Goal: Task Accomplishment & Management: Complete application form

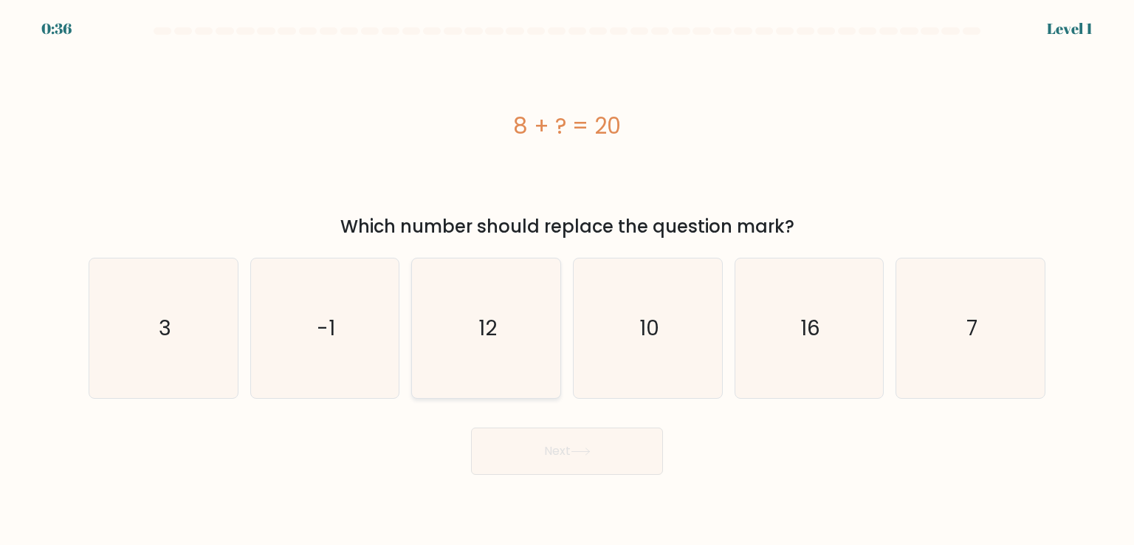
click at [516, 326] on icon "12" at bounding box center [486, 327] width 139 height 139
click at [567, 280] on input "c. 12" at bounding box center [567, 276] width 1 height 7
radio input "true"
click at [592, 467] on button "Next" at bounding box center [567, 451] width 192 height 47
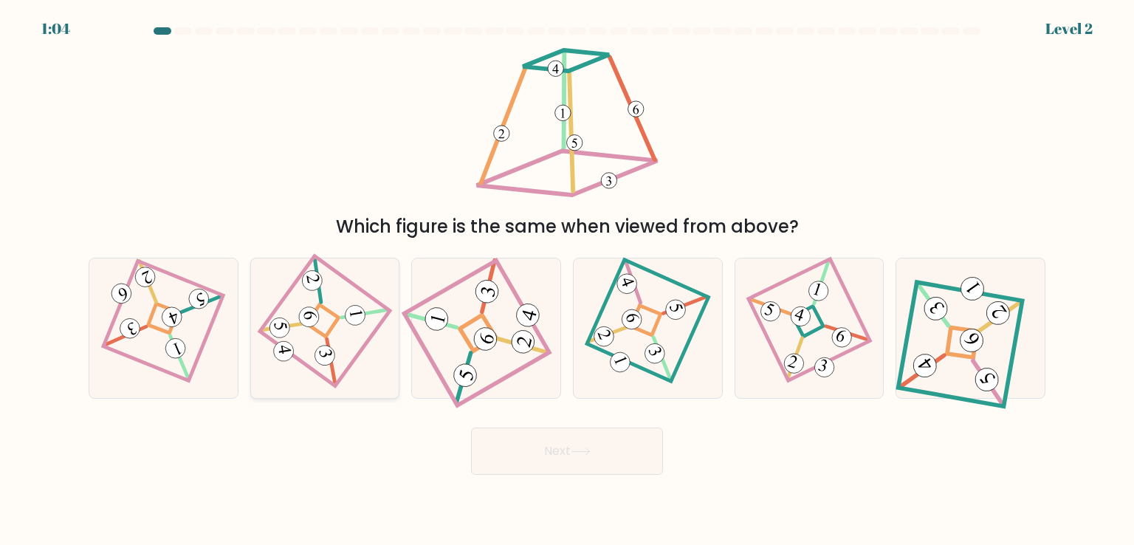
click at [343, 315] on 670 at bounding box center [365, 313] width 47 height 47
click at [567, 280] on input "b." at bounding box center [567, 276] width 1 height 7
radio input "true"
click at [550, 444] on button "Next" at bounding box center [567, 451] width 192 height 47
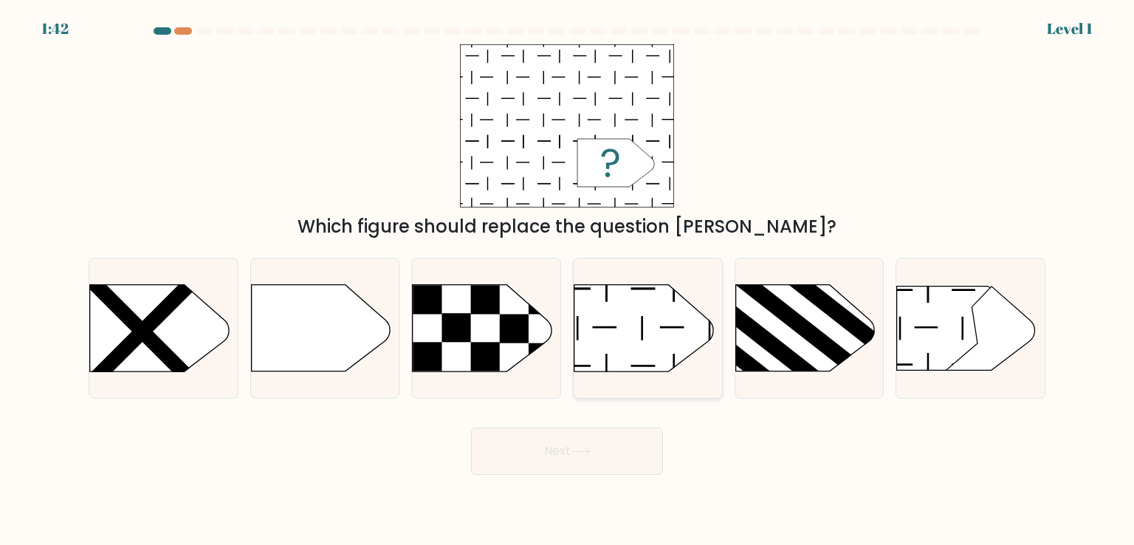
click at [652, 355] on icon at bounding box center [644, 328] width 139 height 86
click at [568, 280] on input "d." at bounding box center [567, 276] width 1 height 7
radio input "true"
click at [628, 438] on button "Next" at bounding box center [567, 451] width 192 height 47
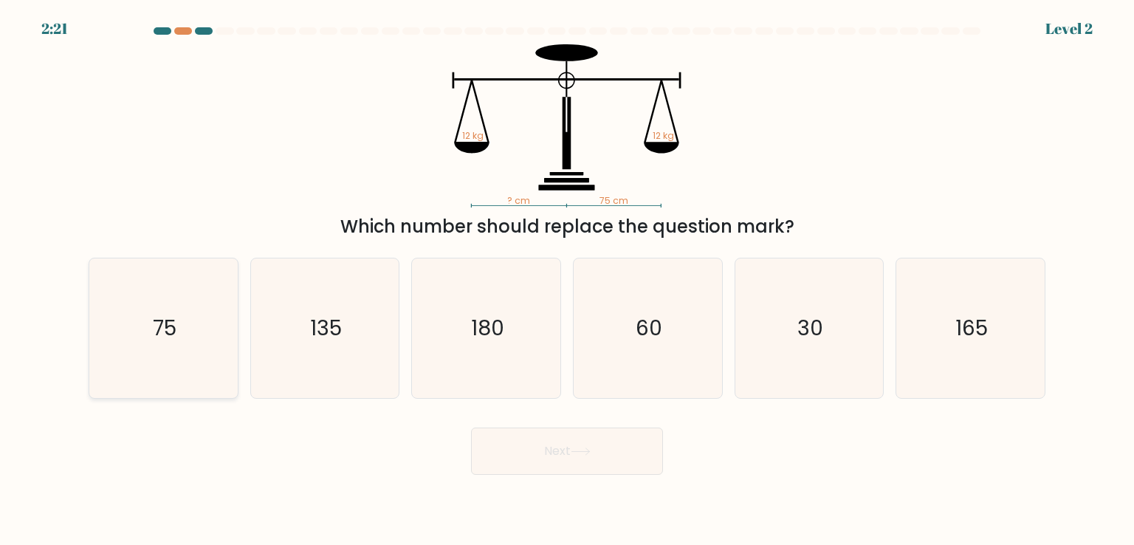
drag, startPoint x: 152, startPoint y: 341, endPoint x: 193, endPoint y: 342, distance: 41.4
click at [157, 341] on text "75" at bounding box center [165, 328] width 24 height 30
click at [567, 280] on input "a. 75" at bounding box center [567, 276] width 1 height 7
radio input "true"
click at [515, 433] on button "Next" at bounding box center [567, 451] width 192 height 47
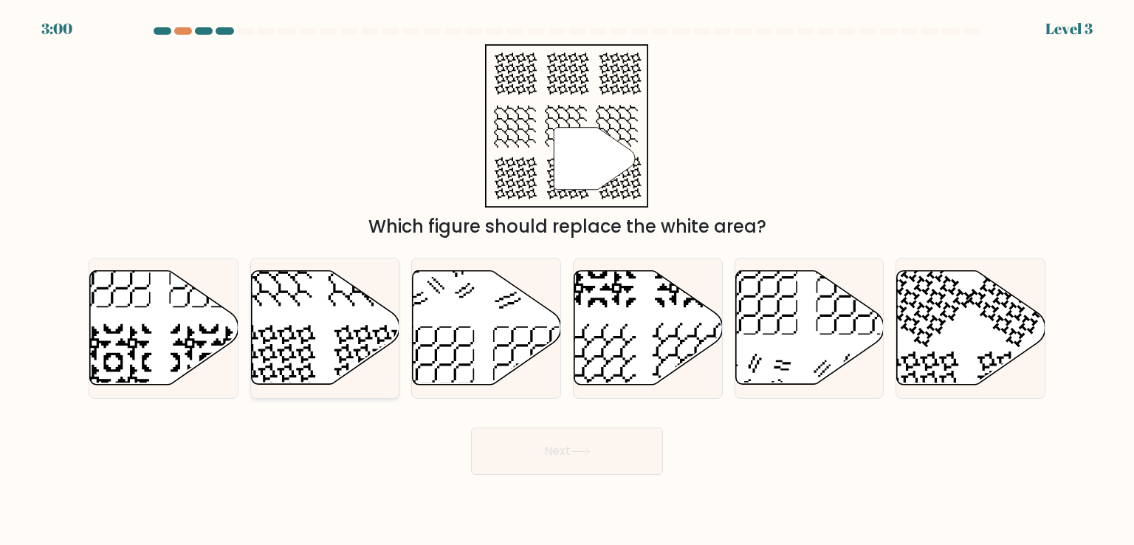
click at [313, 331] on icon at bounding box center [325, 328] width 148 height 114
click at [567, 280] on input "b." at bounding box center [567, 276] width 1 height 7
radio input "true"
click at [539, 454] on button "Next" at bounding box center [567, 451] width 192 height 47
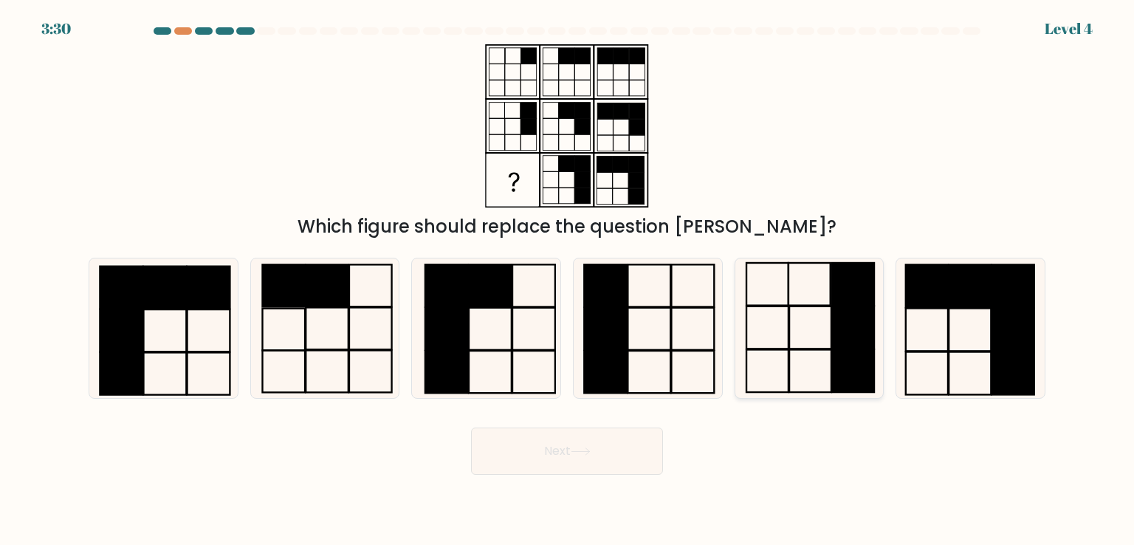
click at [819, 347] on icon at bounding box center [809, 327] width 139 height 139
click at [568, 280] on input "e." at bounding box center [567, 276] width 1 height 7
radio input "true"
click at [617, 463] on button "Next" at bounding box center [567, 451] width 192 height 47
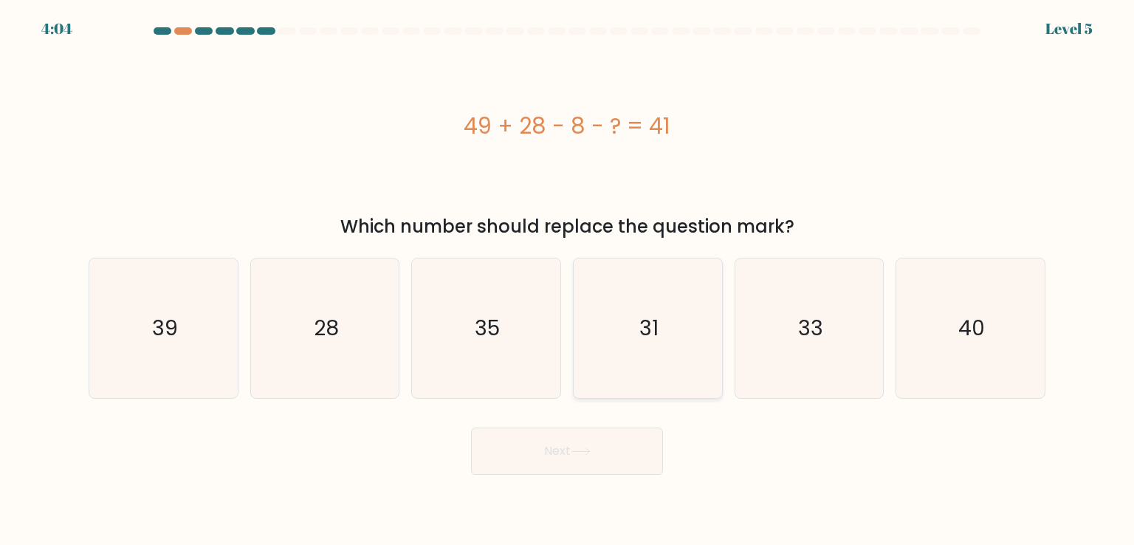
click at [648, 346] on icon "31" at bounding box center [647, 327] width 139 height 139
click at [568, 280] on input "d. 31" at bounding box center [567, 276] width 1 height 7
radio input "true"
click at [623, 456] on button "Next" at bounding box center [567, 451] width 192 height 47
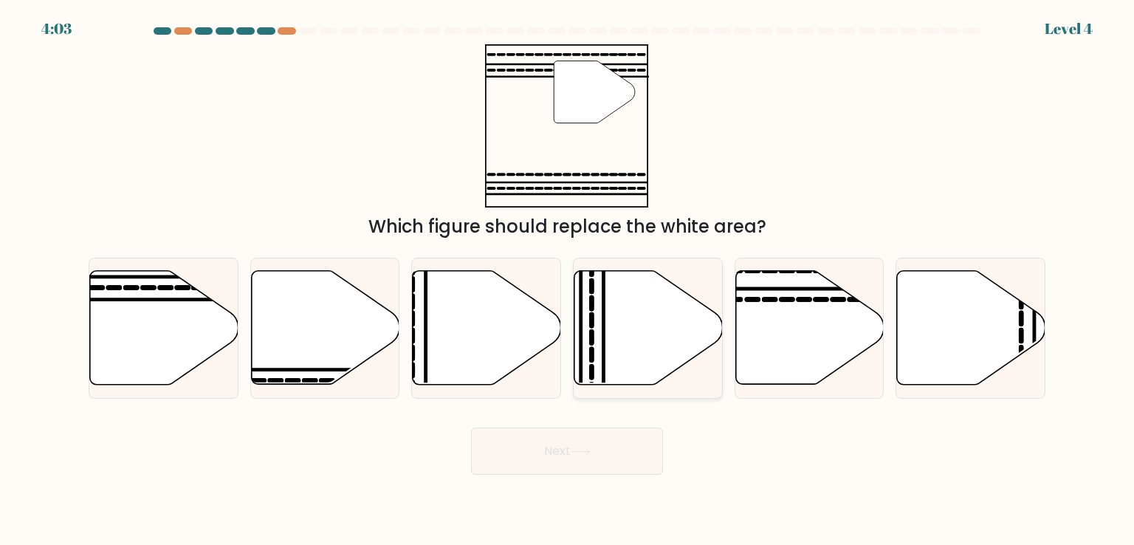
click at [659, 352] on icon at bounding box center [649, 328] width 148 height 114
click at [568, 280] on input "d." at bounding box center [567, 276] width 1 height 7
radio input "true"
click at [620, 461] on button "Next" at bounding box center [567, 451] width 192 height 47
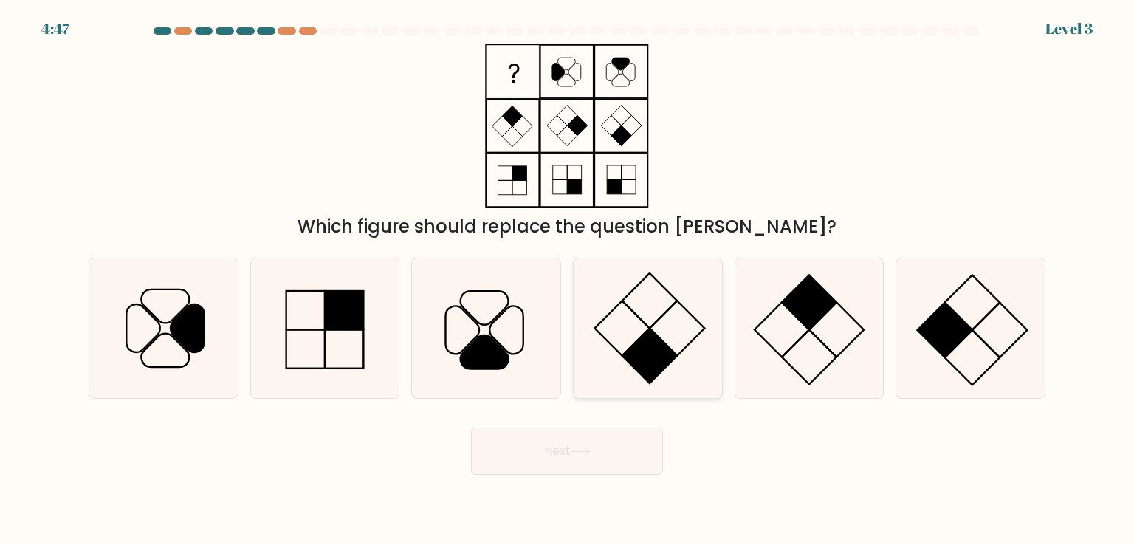
click at [657, 349] on rect at bounding box center [650, 356] width 55 height 55
click at [568, 280] on input "d." at bounding box center [567, 276] width 1 height 7
radio input "true"
click at [631, 447] on button "Next" at bounding box center [567, 451] width 192 height 47
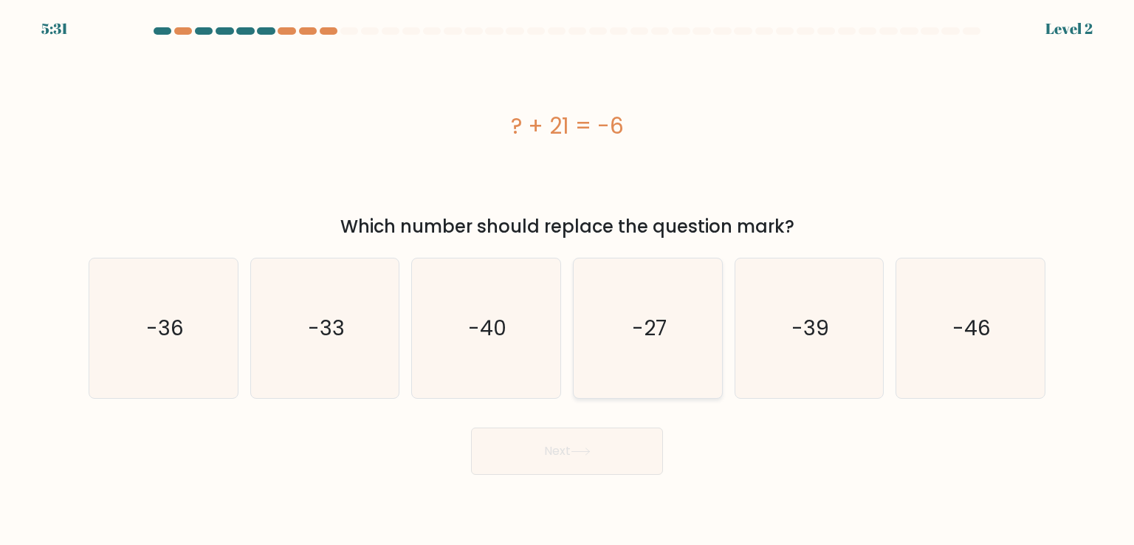
drag, startPoint x: 651, startPoint y: 339, endPoint x: 656, endPoint y: 357, distance: 19.2
click at [653, 340] on text "-27" at bounding box center [649, 328] width 35 height 30
click at [568, 280] on input "d. -27" at bounding box center [567, 276] width 1 height 7
radio input "true"
drag, startPoint x: 635, startPoint y: 448, endPoint x: 638, endPoint y: 434, distance: 13.6
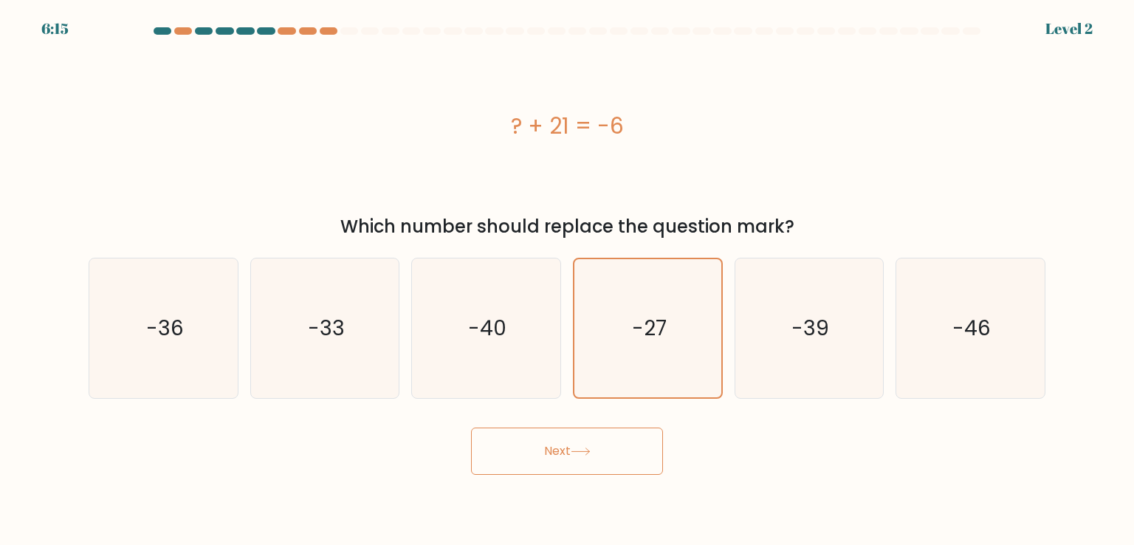
click at [635, 448] on button "Next" at bounding box center [567, 451] width 192 height 47
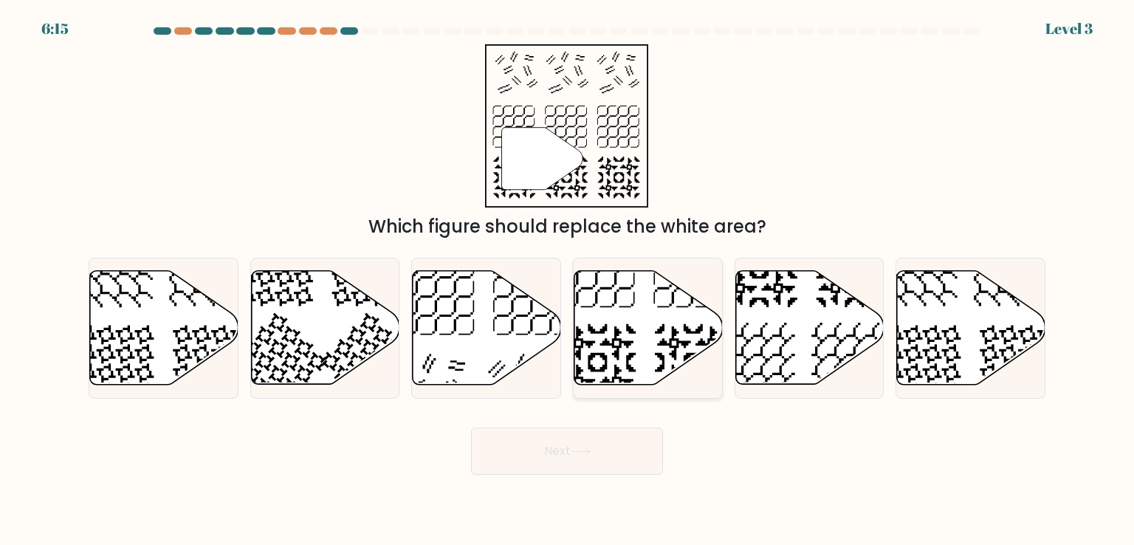
click at [659, 352] on icon at bounding box center [648, 328] width 148 height 116
click at [568, 280] on input "d." at bounding box center [567, 276] width 1 height 7
radio input "true"
click at [622, 453] on button "Next" at bounding box center [567, 451] width 192 height 47
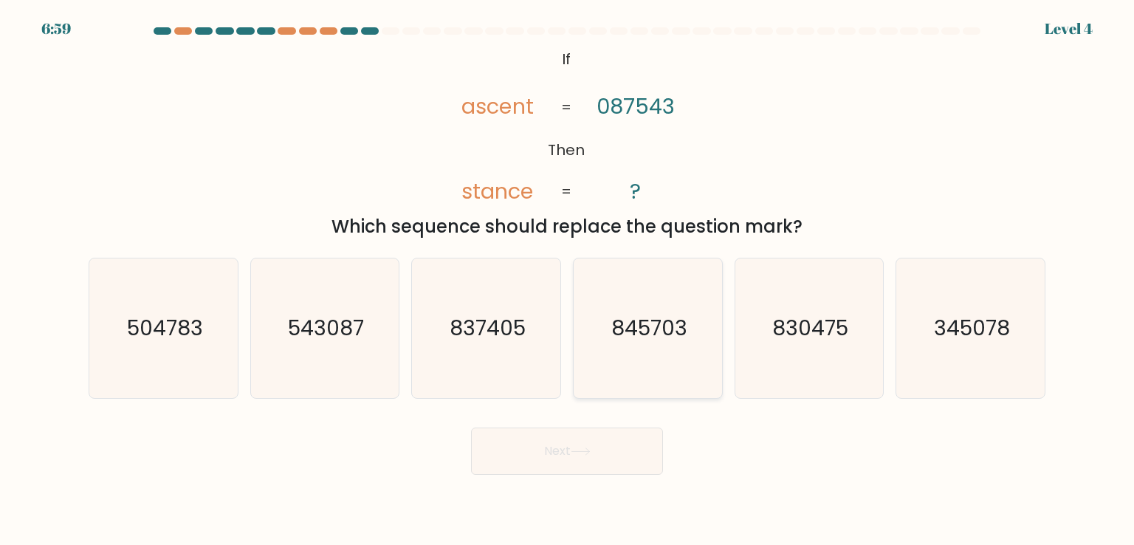
click at [648, 351] on icon "845703" at bounding box center [647, 327] width 139 height 139
click at [568, 280] on input "d. 845703" at bounding box center [567, 276] width 1 height 7
radio input "true"
drag, startPoint x: 623, startPoint y: 456, endPoint x: 624, endPoint y: 444, distance: 11.9
click at [623, 455] on button "Next" at bounding box center [567, 451] width 192 height 47
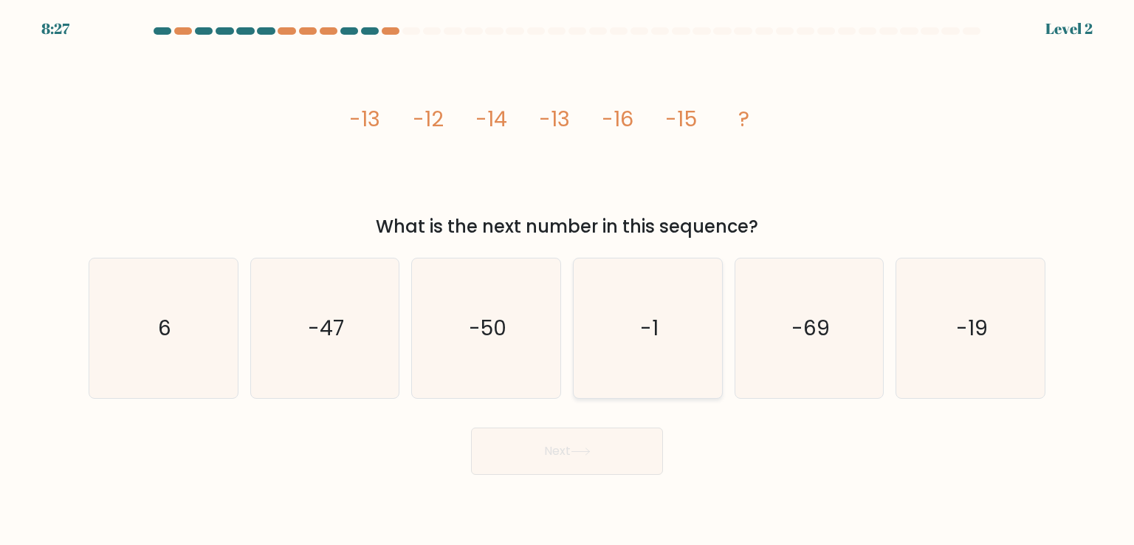
click at [638, 337] on icon "-1" at bounding box center [647, 327] width 139 height 139
click at [568, 280] on input "d. -1" at bounding box center [567, 276] width 1 height 7
radio input "true"
drag, startPoint x: 623, startPoint y: 452, endPoint x: 632, endPoint y: 388, distance: 64.1
click at [625, 448] on button "Next" at bounding box center [567, 451] width 192 height 47
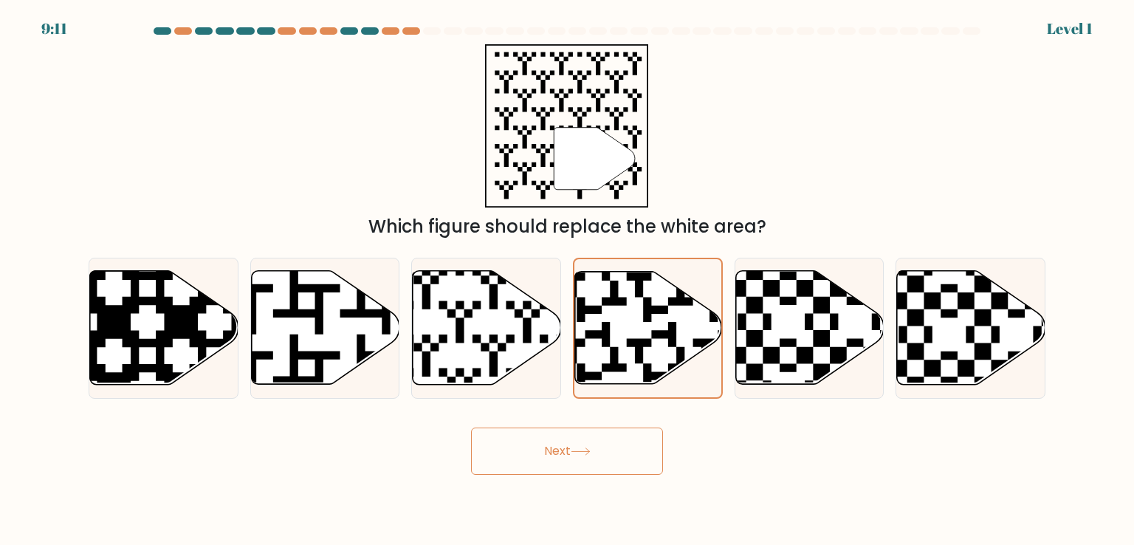
click at [613, 458] on button "Next" at bounding box center [567, 451] width 192 height 47
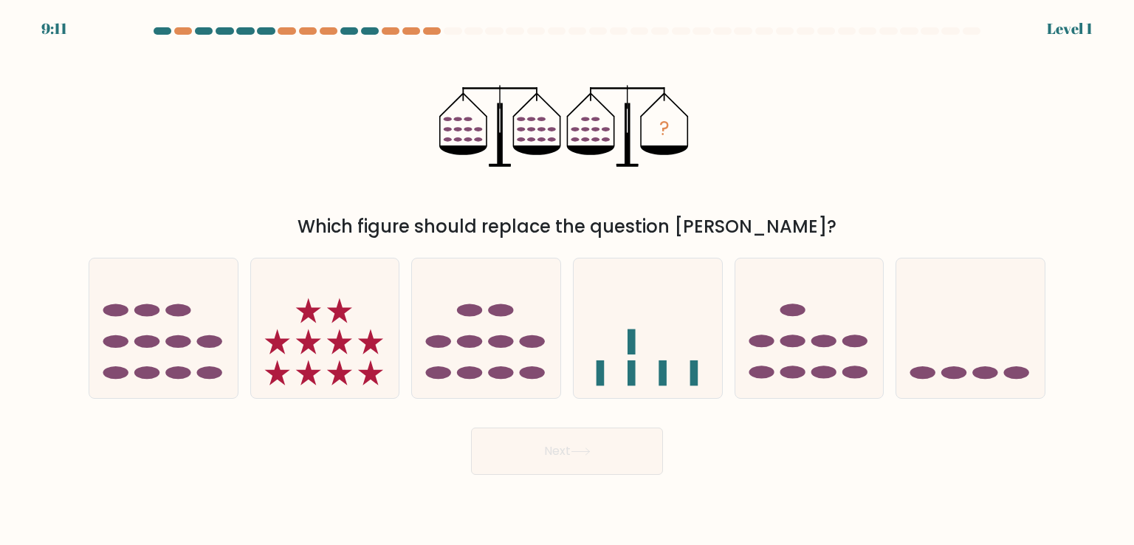
click at [623, 364] on icon at bounding box center [648, 328] width 148 height 123
click at [568, 280] on input "d." at bounding box center [567, 276] width 1 height 7
radio input "true"
drag, startPoint x: 608, startPoint y: 453, endPoint x: 605, endPoint y: 462, distance: 9.3
click at [605, 462] on button "Next" at bounding box center [567, 451] width 192 height 47
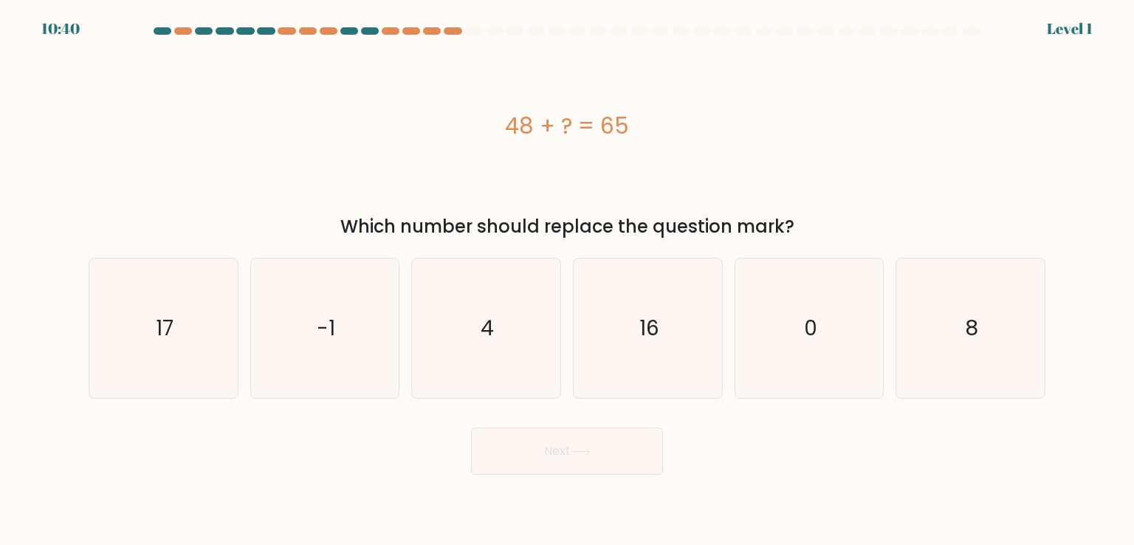
click at [624, 361] on icon "16" at bounding box center [647, 327] width 139 height 139
click at [568, 280] on input "d. 16" at bounding box center [567, 276] width 1 height 7
radio input "true"
drag, startPoint x: 601, startPoint y: 488, endPoint x: 605, endPoint y: 480, distance: 8.9
click at [602, 488] on body "10:40 Level 1 4" at bounding box center [567, 272] width 1134 height 545
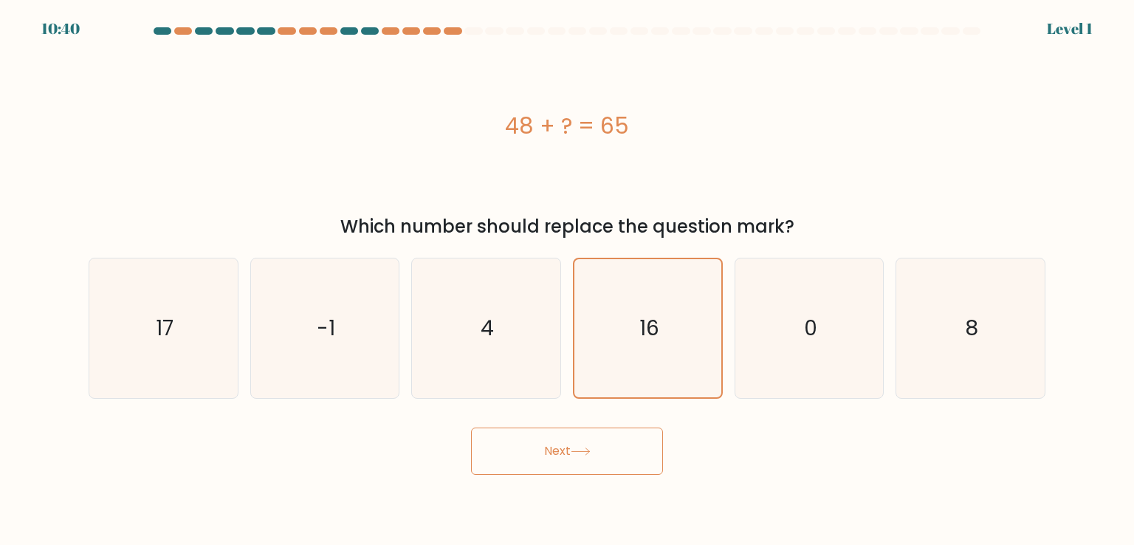
drag, startPoint x: 616, startPoint y: 377, endPoint x: 625, endPoint y: 417, distance: 41.6
click at [616, 376] on icon "16" at bounding box center [647, 327] width 137 height 137
click at [568, 280] on input "d. 16" at bounding box center [567, 276] width 1 height 7
click at [626, 450] on div "Next" at bounding box center [567, 446] width 975 height 58
drag, startPoint x: 649, startPoint y: 377, endPoint x: 659, endPoint y: 349, distance: 30.4
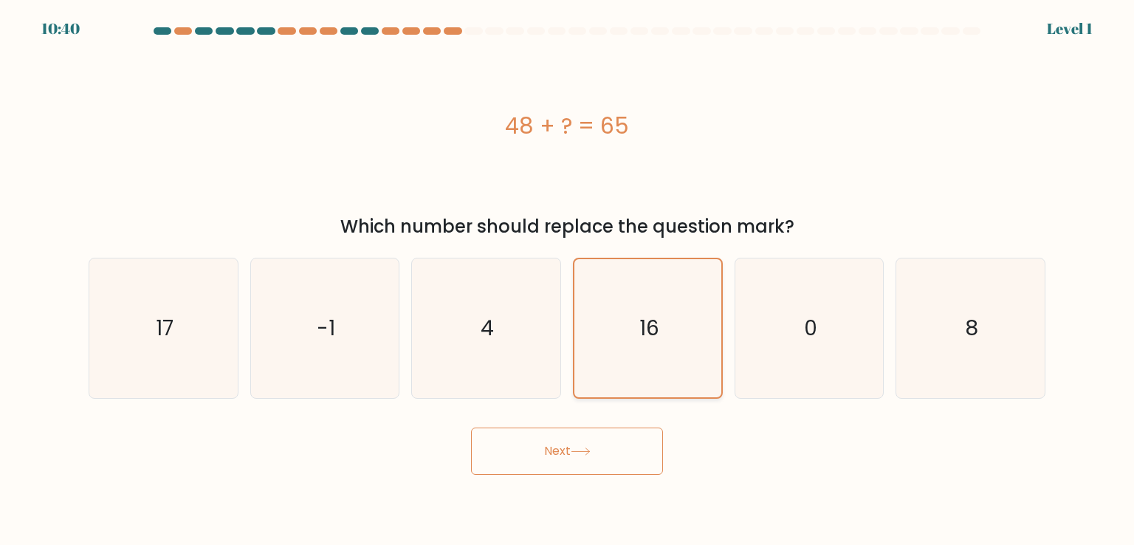
click at [654, 360] on form "a. 4" at bounding box center [567, 251] width 1134 height 448
drag, startPoint x: 658, startPoint y: 352, endPoint x: 638, endPoint y: 432, distance: 82.2
click at [656, 374] on icon "16" at bounding box center [647, 327] width 137 height 137
click at [568, 280] on input "d. 16" at bounding box center [567, 276] width 1 height 7
drag, startPoint x: 629, startPoint y: 454, endPoint x: 616, endPoint y: 476, distance: 25.8
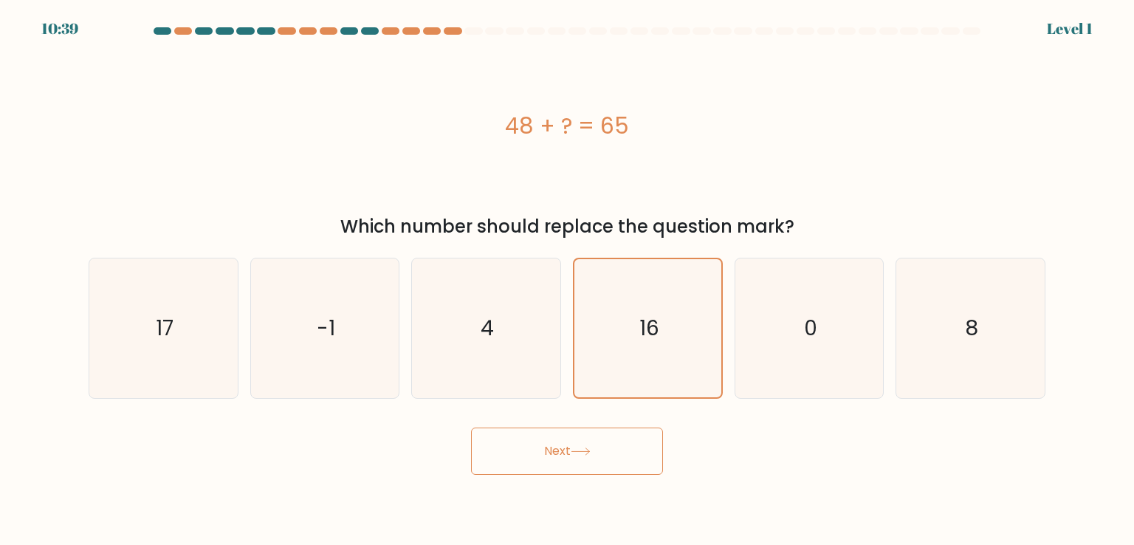
click at [617, 475] on body "10:39 Level 1 4" at bounding box center [567, 272] width 1134 height 545
drag, startPoint x: 616, startPoint y: 476, endPoint x: 637, endPoint y: 387, distance: 91.9
click at [629, 444] on body "10:39 Level 1 4" at bounding box center [567, 272] width 1134 height 545
click at [638, 385] on icon "16" at bounding box center [647, 327] width 137 height 137
click at [568, 280] on input "d. 16" at bounding box center [567, 276] width 1 height 7
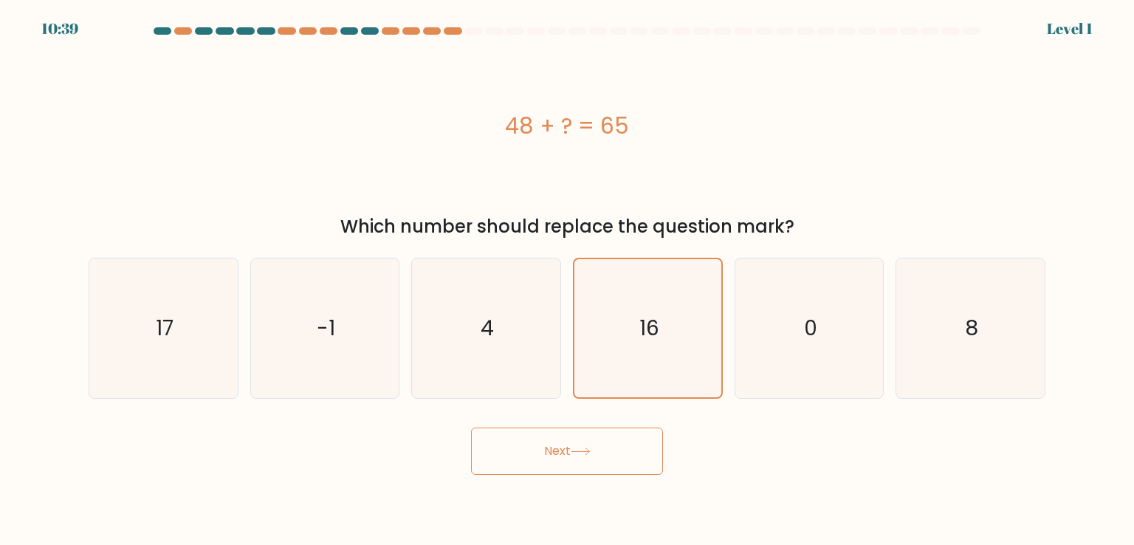
click at [626, 445] on form "a. 4" at bounding box center [567, 251] width 1134 height 448
click at [628, 450] on button "Next" at bounding box center [567, 451] width 192 height 47
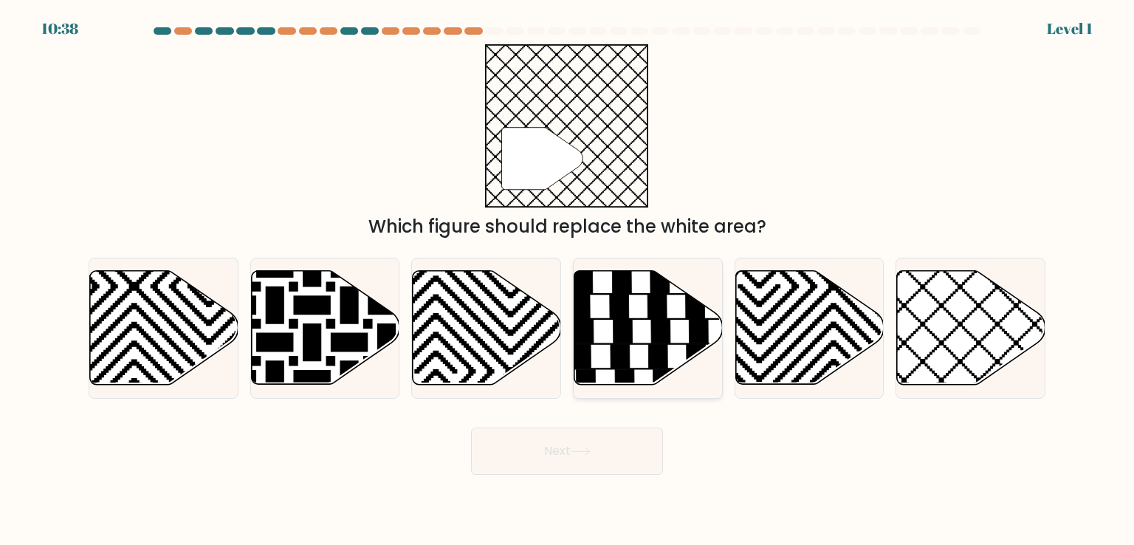
click at [638, 366] on icon at bounding box center [649, 328] width 148 height 114
click at [568, 280] on input "d." at bounding box center [567, 276] width 1 height 7
radio input "true"
drag, startPoint x: 615, startPoint y: 484, endPoint x: 617, endPoint y: 462, distance: 22.3
click at [615, 485] on body "10:38 Level 1" at bounding box center [567, 272] width 1134 height 545
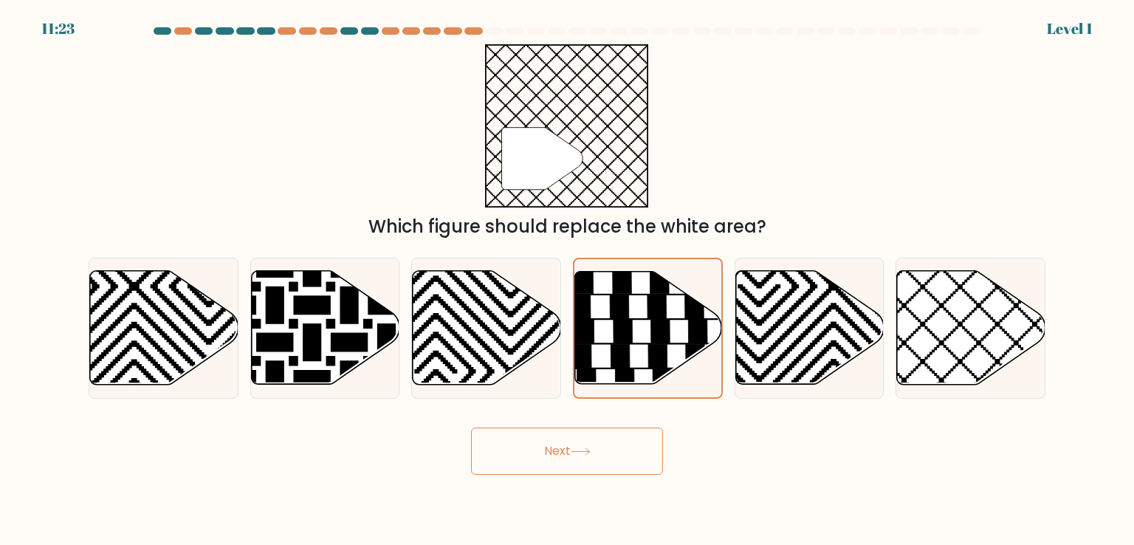
click at [617, 451] on button "Next" at bounding box center [567, 451] width 192 height 47
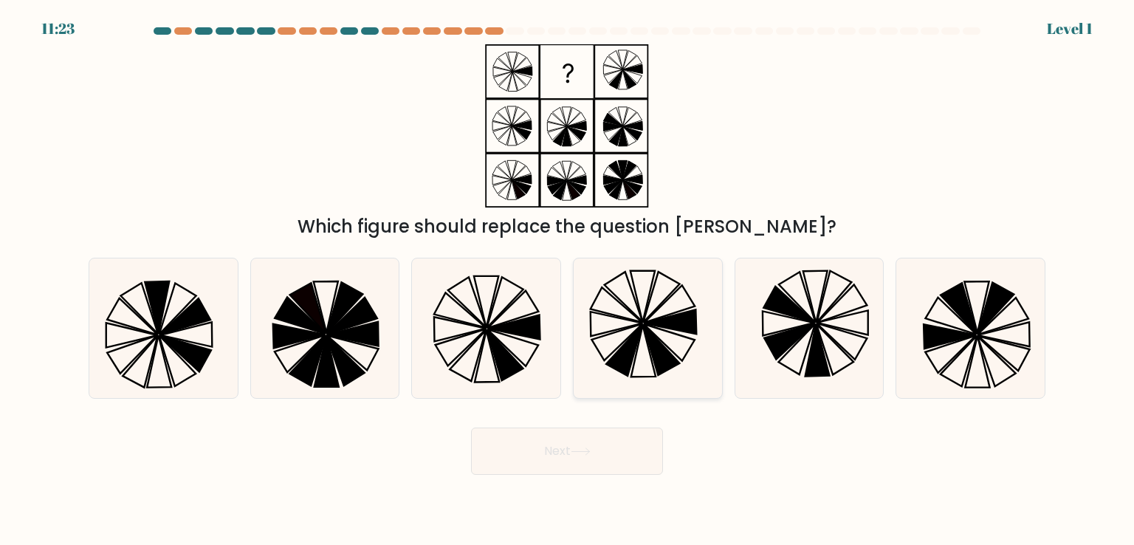
click at [618, 441] on button "Next" at bounding box center [567, 451] width 192 height 47
click at [629, 381] on icon at bounding box center [647, 327] width 139 height 139
click at [568, 280] on input "d." at bounding box center [567, 276] width 1 height 7
radio input "true"
drag, startPoint x: 630, startPoint y: 380, endPoint x: 620, endPoint y: 432, distance: 52.6
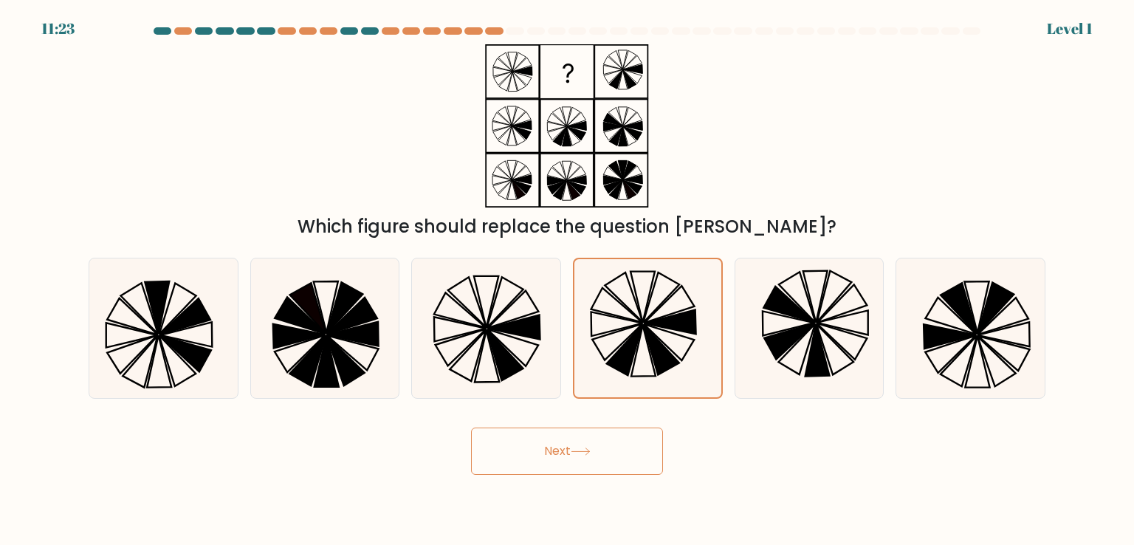
click at [629, 394] on icon at bounding box center [647, 327] width 137 height 137
click at [568, 280] on input "d." at bounding box center [567, 276] width 1 height 7
drag, startPoint x: 620, startPoint y: 432, endPoint x: 610, endPoint y: 464, distance: 33.4
click at [614, 449] on div "Next" at bounding box center [567, 446] width 975 height 58
drag, startPoint x: 610, startPoint y: 464, endPoint x: 611, endPoint y: 454, distance: 9.7
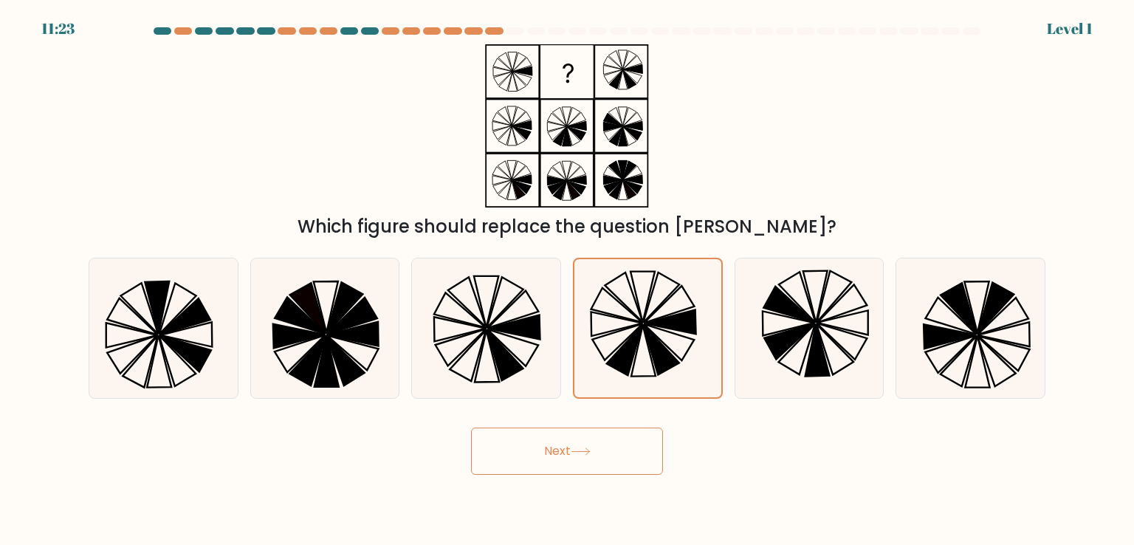
click at [611, 462] on button "Next" at bounding box center [567, 451] width 192 height 47
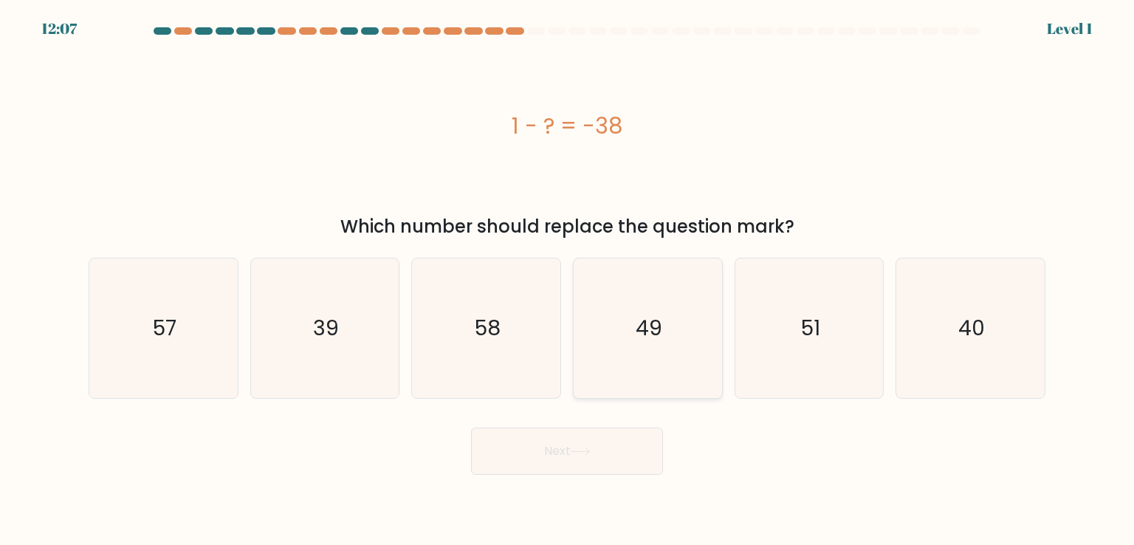
click at [625, 366] on icon "49" at bounding box center [647, 327] width 139 height 139
click at [568, 280] on input "d. 49" at bounding box center [567, 276] width 1 height 7
radio input "true"
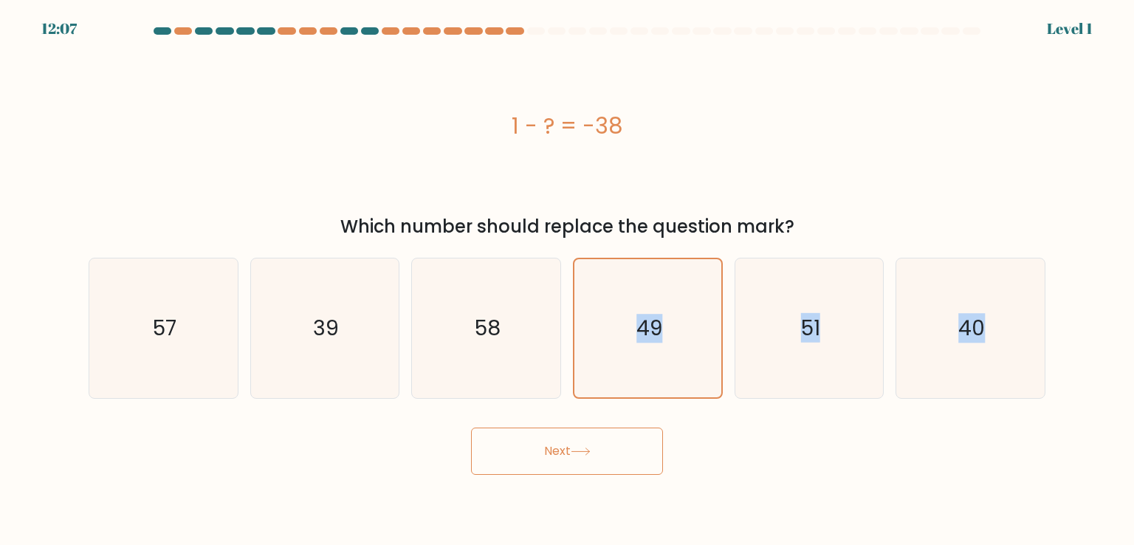
drag, startPoint x: 620, startPoint y: 391, endPoint x: 604, endPoint y: 449, distance: 59.9
click at [605, 447] on form "a." at bounding box center [567, 251] width 1134 height 448
drag, startPoint x: 600, startPoint y: 460, endPoint x: 602, endPoint y: 448, distance: 12.6
click at [600, 461] on button "Next" at bounding box center [567, 451] width 192 height 47
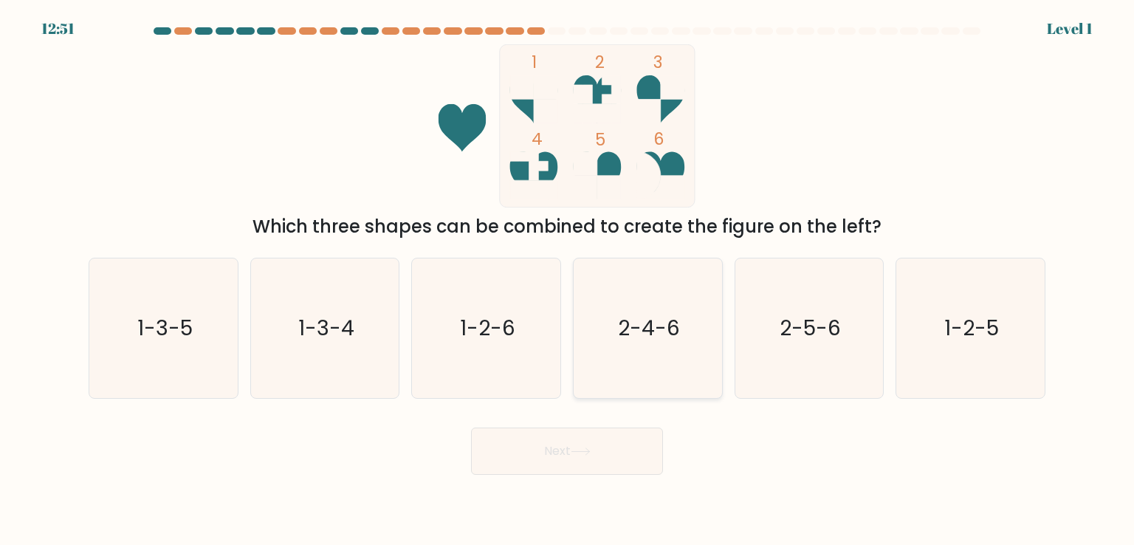
click at [614, 383] on icon "2-4-6" at bounding box center [647, 327] width 139 height 139
click at [568, 280] on input "d. 2-4-6" at bounding box center [567, 276] width 1 height 7
radio input "true"
drag, startPoint x: 614, startPoint y: 380, endPoint x: 609, endPoint y: 419, distance: 38.9
click at [614, 388] on icon "2-4-6" at bounding box center [647, 327] width 137 height 137
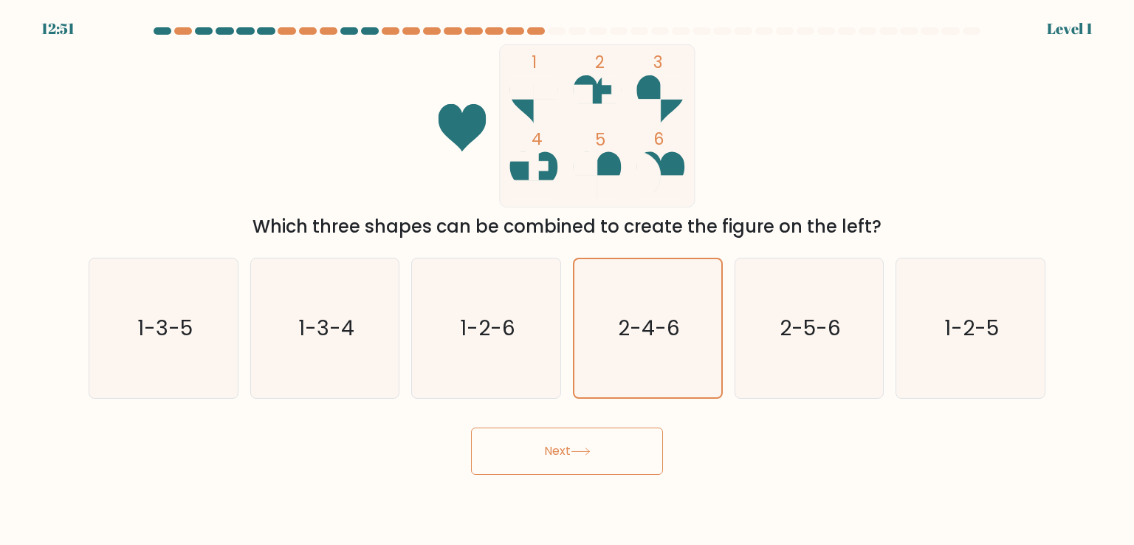
click at [568, 280] on input "d. 2-4-6" at bounding box center [567, 276] width 1 height 7
drag, startPoint x: 609, startPoint y: 419, endPoint x: 583, endPoint y: 462, distance: 50.3
click at [599, 435] on div "Next" at bounding box center [567, 446] width 975 height 58
click at [583, 462] on button "Next" at bounding box center [567, 451] width 192 height 47
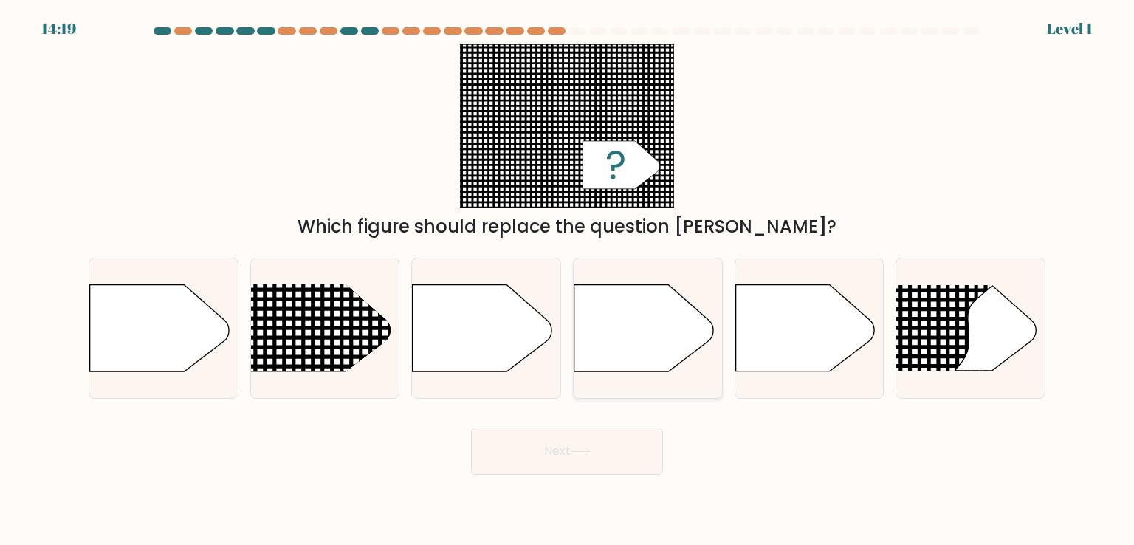
click at [592, 397] on div at bounding box center [648, 328] width 150 height 140
click at [568, 280] on input "d." at bounding box center [567, 276] width 1 height 7
radio input "true"
drag, startPoint x: 594, startPoint y: 394, endPoint x: 594, endPoint y: 428, distance: 33.2
click at [595, 397] on div at bounding box center [648, 328] width 150 height 140
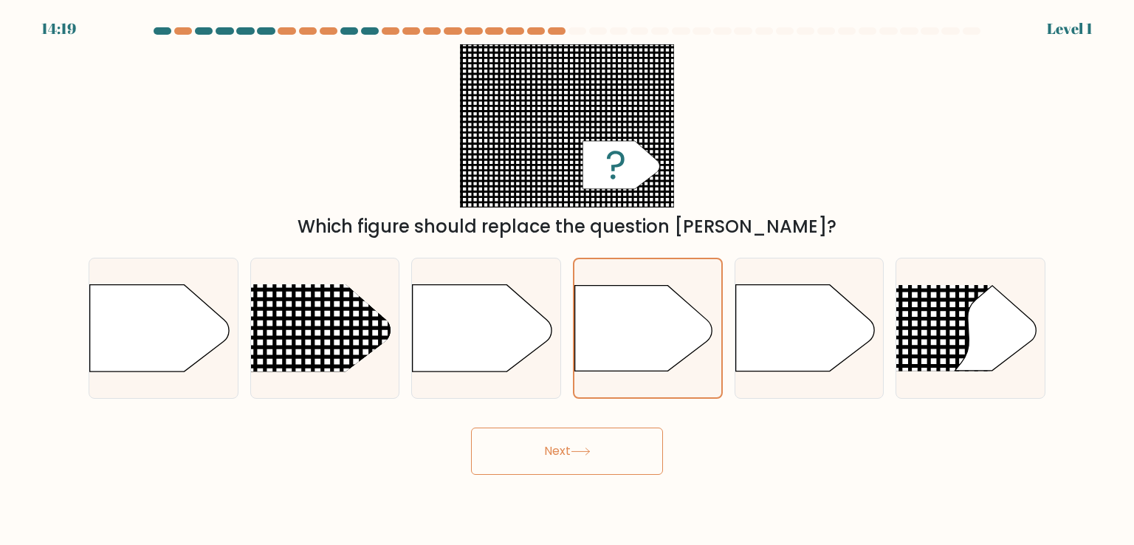
click at [568, 280] on input "d." at bounding box center [567, 276] width 1 height 7
drag, startPoint x: 594, startPoint y: 428, endPoint x: 588, endPoint y: 440, distance: 13.9
click at [590, 435] on div "Next" at bounding box center [567, 446] width 975 height 58
click at [588, 441] on button "Next" at bounding box center [567, 451] width 192 height 47
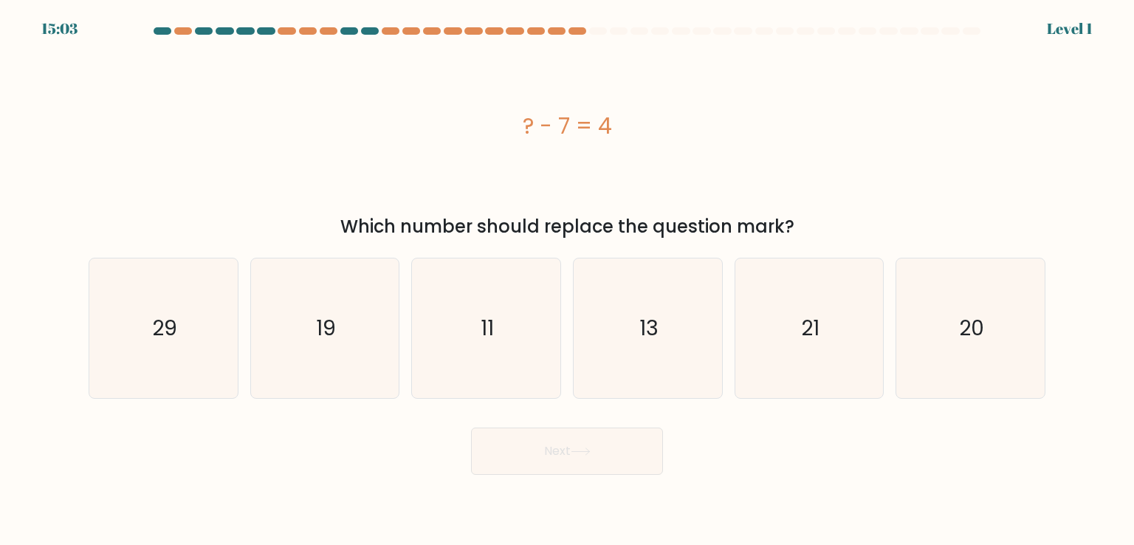
drag, startPoint x: 588, startPoint y: 441, endPoint x: 596, endPoint y: 402, distance: 39.3
click at [595, 406] on form "a." at bounding box center [567, 251] width 1134 height 448
click at [596, 402] on form "a." at bounding box center [567, 251] width 1134 height 448
click at [595, 408] on form "a." at bounding box center [567, 251] width 1134 height 448
click at [595, 394] on form "a." at bounding box center [567, 251] width 1134 height 448
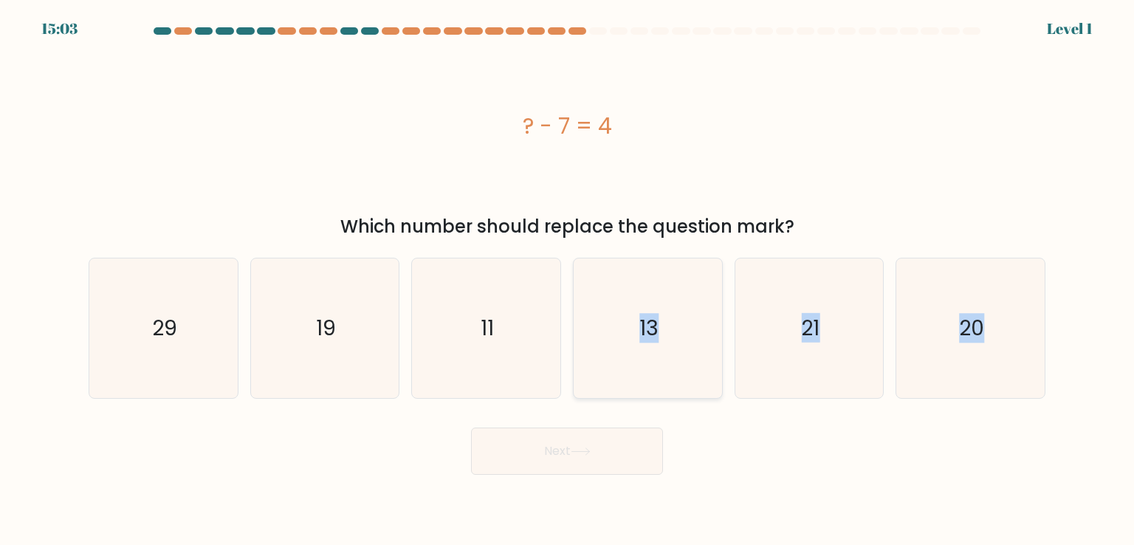
click at [595, 394] on icon "13" at bounding box center [647, 327] width 139 height 139
click at [568, 280] on input "d. 13" at bounding box center [567, 276] width 1 height 7
radio input "true"
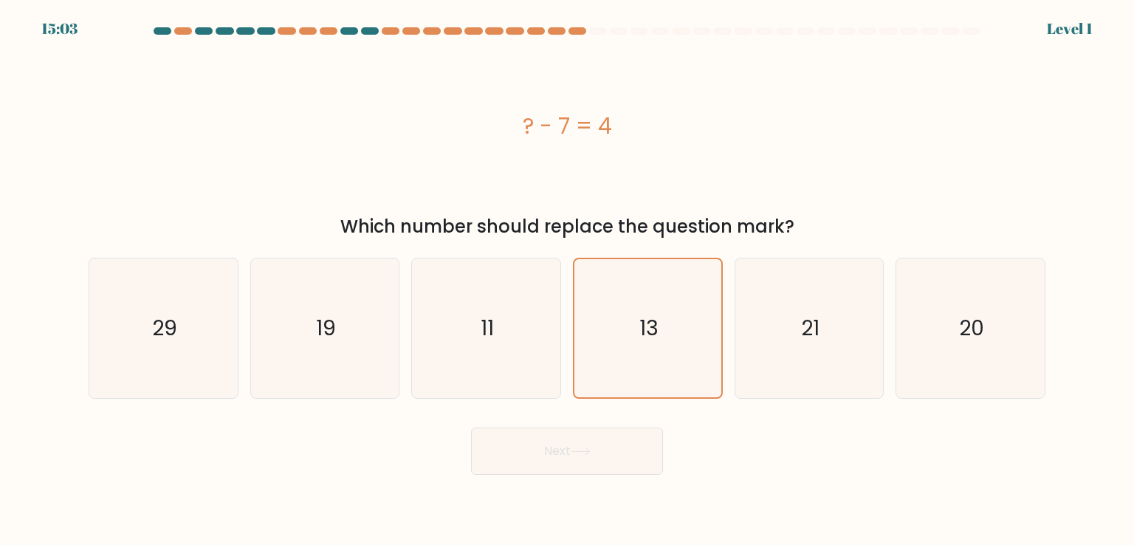
click at [584, 441] on div "Next" at bounding box center [567, 446] width 975 height 58
click at [583, 444] on button "Next" at bounding box center [567, 451] width 192 height 47
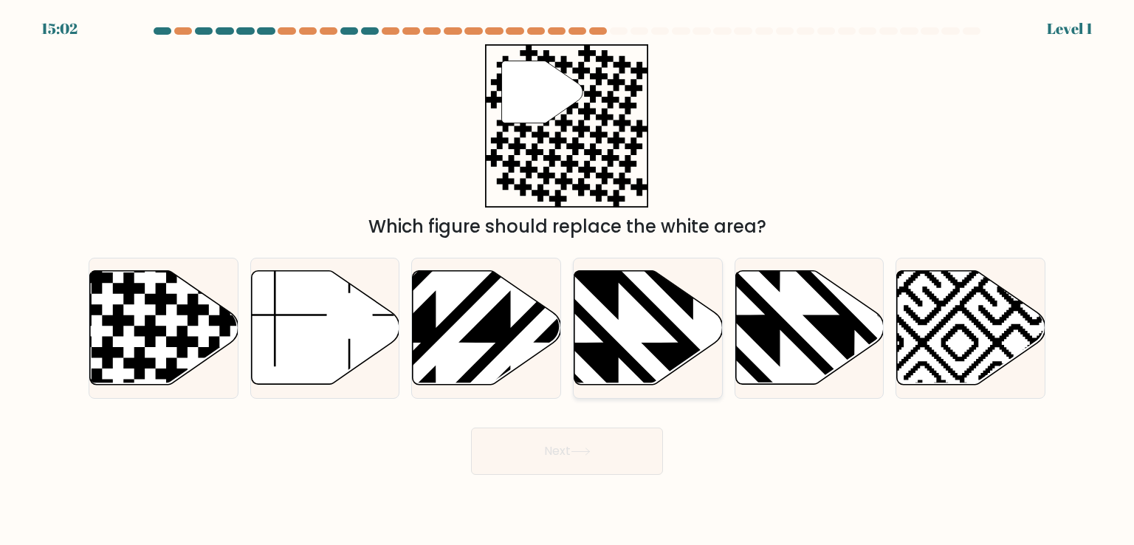
drag, startPoint x: 583, startPoint y: 444, endPoint x: 597, endPoint y: 380, distance: 65.6
click at [597, 394] on form at bounding box center [567, 251] width 1134 height 448
click at [597, 380] on icon at bounding box center [649, 328] width 148 height 114
click at [568, 280] on input "d." at bounding box center [567, 276] width 1 height 7
radio input "true"
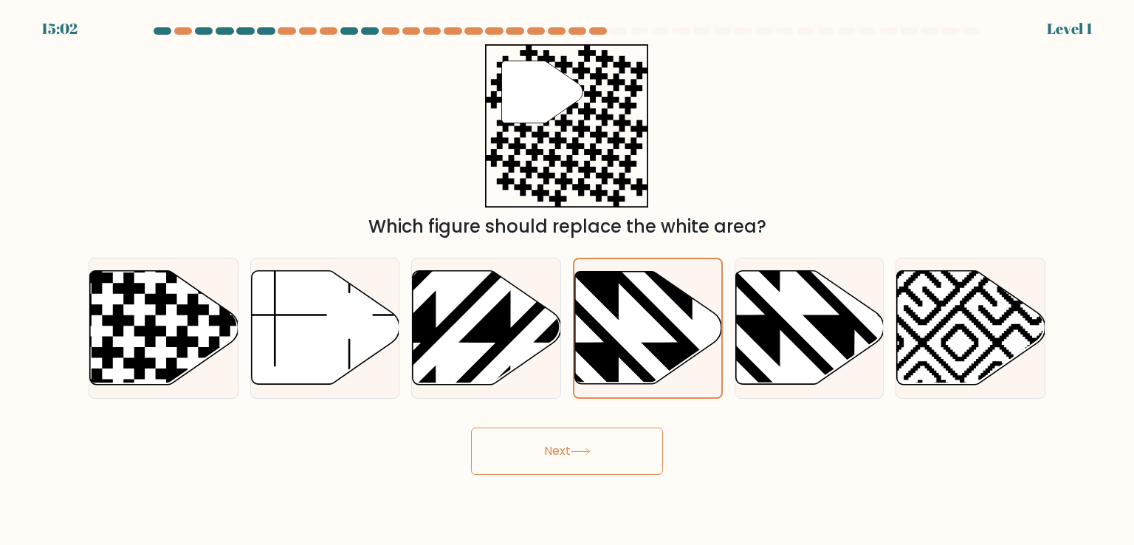
drag, startPoint x: 595, startPoint y: 394, endPoint x: 589, endPoint y: 439, distance: 46.1
click at [594, 407] on form at bounding box center [567, 251] width 1134 height 448
click at [587, 450] on icon at bounding box center [581, 452] width 20 height 8
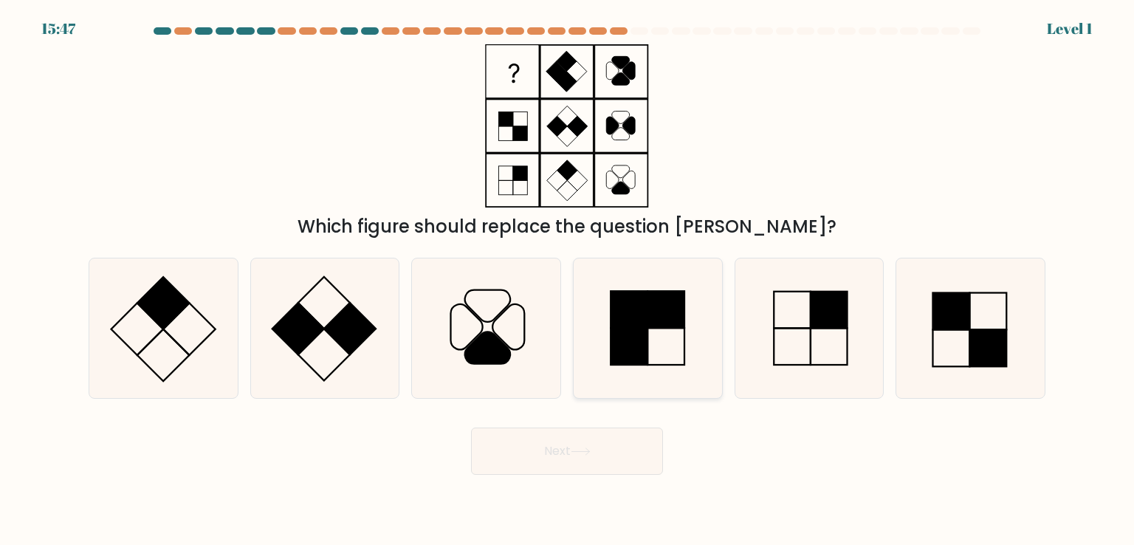
drag, startPoint x: 597, startPoint y: 405, endPoint x: 603, endPoint y: 394, distance: 13.2
click at [600, 398] on form at bounding box center [567, 251] width 1134 height 448
click at [603, 394] on icon at bounding box center [647, 327] width 139 height 139
click at [568, 280] on input "d." at bounding box center [567, 276] width 1 height 7
radio input "true"
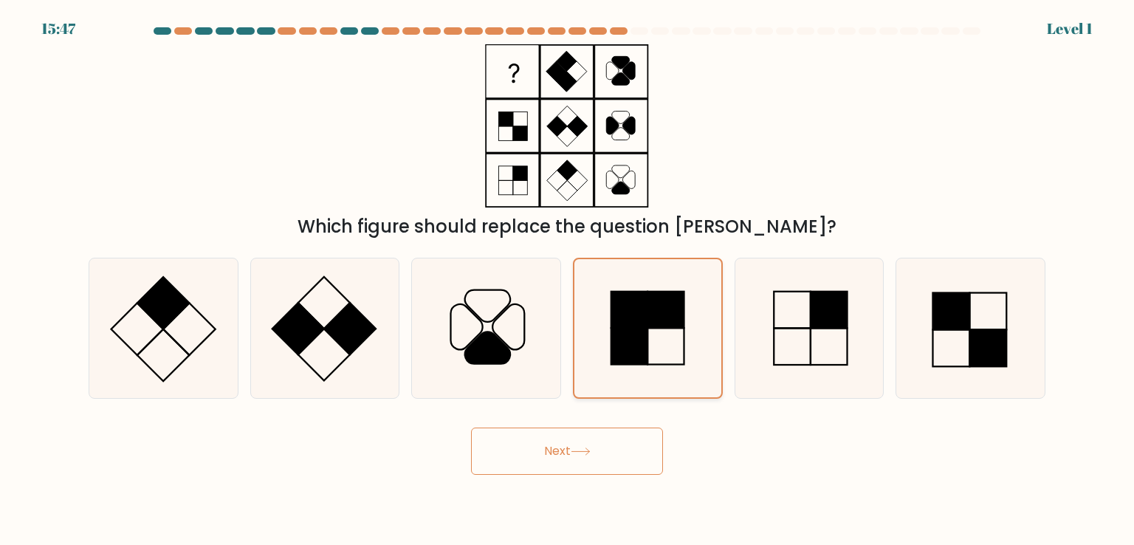
drag, startPoint x: 603, startPoint y: 394, endPoint x: 608, endPoint y: 383, distance: 12.2
click at [605, 390] on icon at bounding box center [647, 327] width 137 height 137
click at [568, 280] on input "d." at bounding box center [567, 276] width 1 height 7
drag, startPoint x: 608, startPoint y: 383, endPoint x: 579, endPoint y: 435, distance: 59.8
click at [608, 385] on icon at bounding box center [647, 327] width 137 height 137
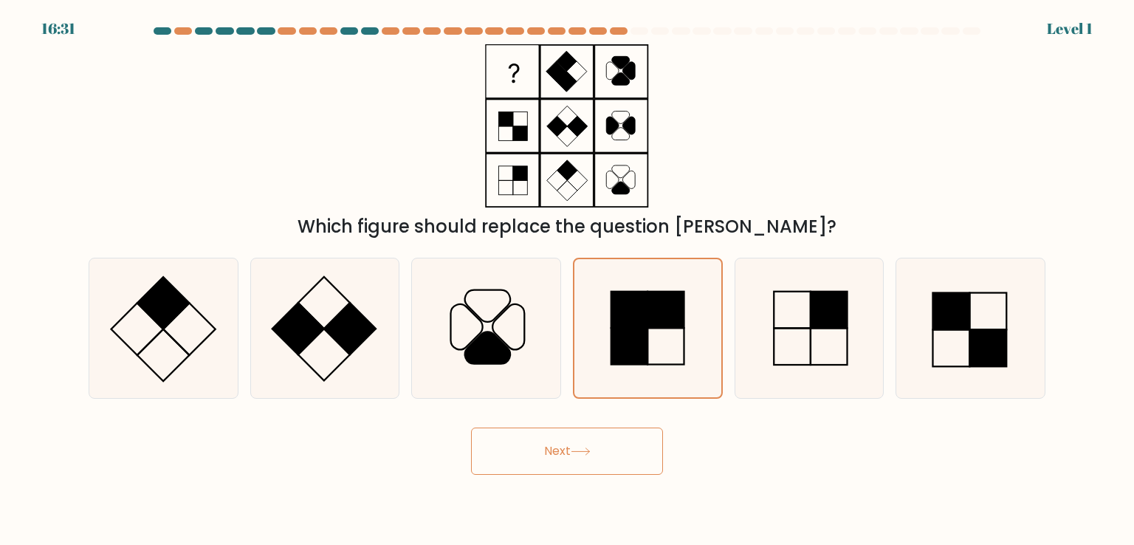
click at [568, 280] on input "d." at bounding box center [567, 276] width 1 height 7
click at [579, 437] on button "Next" at bounding box center [567, 451] width 192 height 47
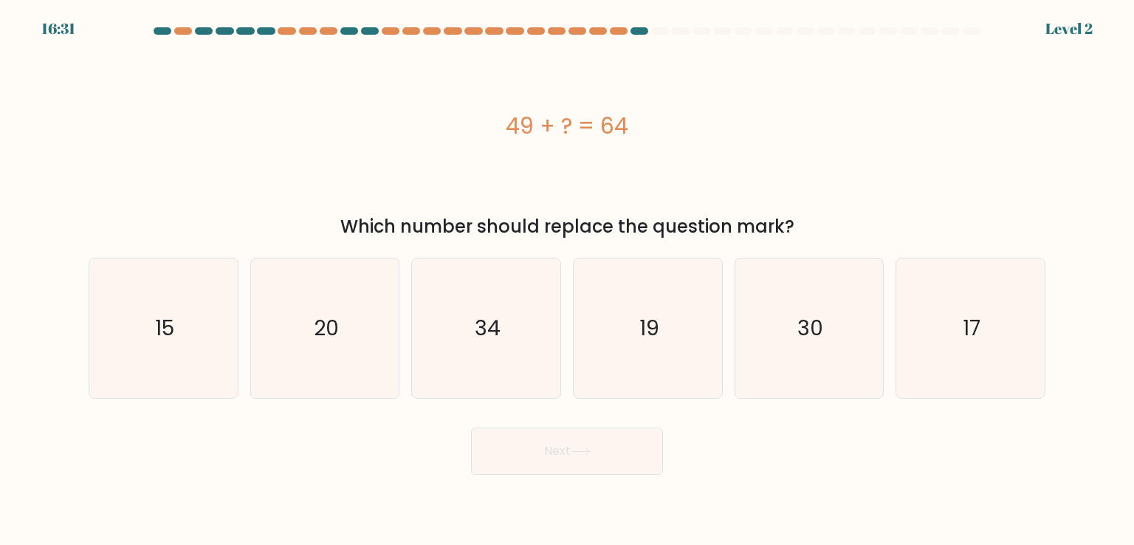
click at [594, 412] on form "a." at bounding box center [567, 251] width 1134 height 448
click at [623, 357] on icon "19" at bounding box center [647, 327] width 139 height 139
click at [568, 280] on input "d. 19" at bounding box center [567, 276] width 1 height 7
radio input "true"
drag, startPoint x: 623, startPoint y: 361, endPoint x: 615, endPoint y: 389, distance: 29.2
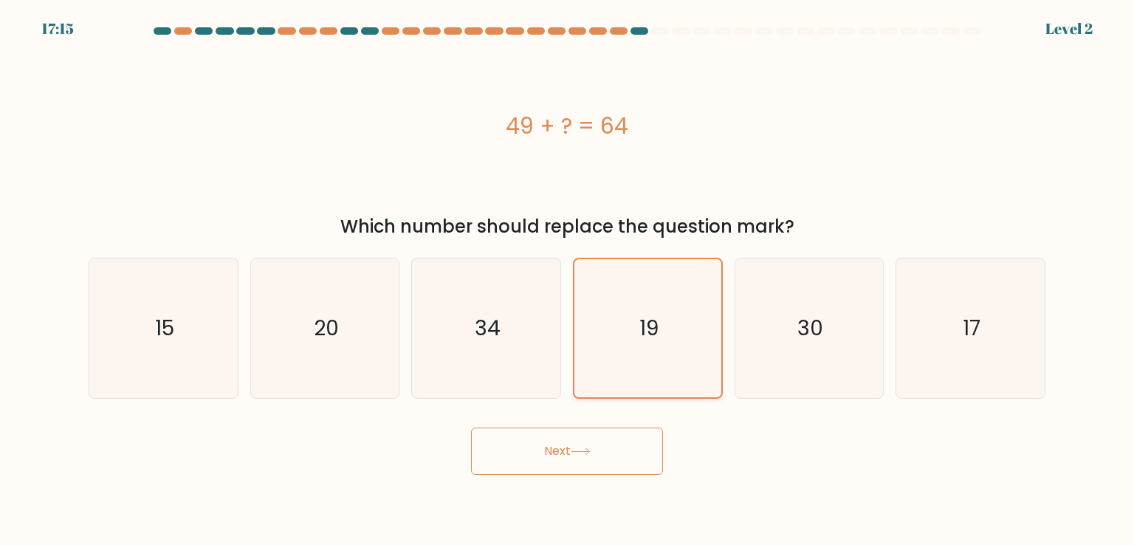
click at [620, 376] on icon "19" at bounding box center [647, 327] width 137 height 137
click at [568, 280] on input "d. 19" at bounding box center [567, 276] width 1 height 7
drag, startPoint x: 600, startPoint y: 446, endPoint x: 597, endPoint y: 429, distance: 17.2
click at [600, 442] on button "Next" at bounding box center [567, 451] width 192 height 47
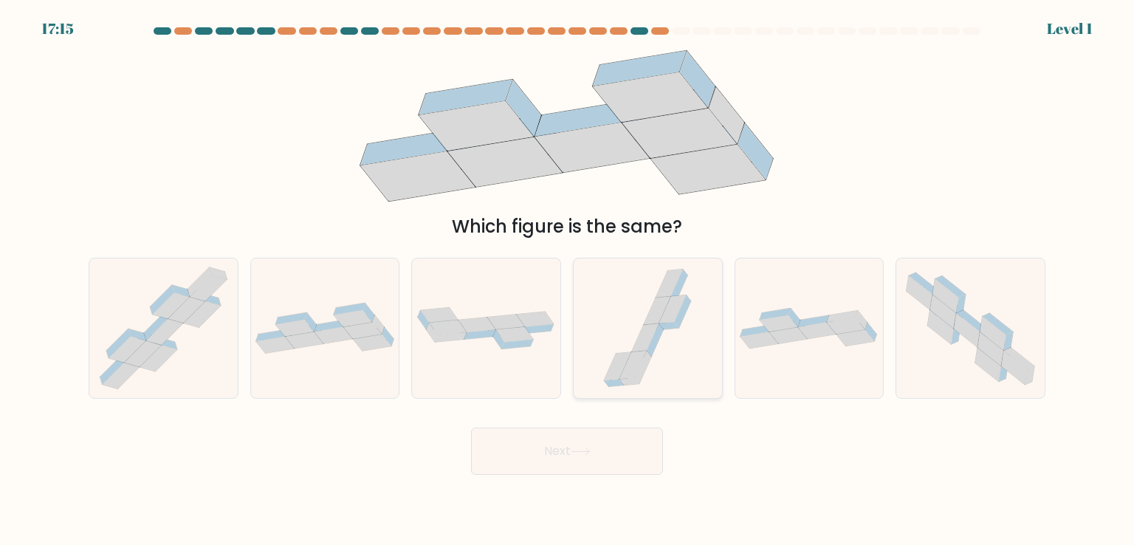
drag
click at [636, 371] on icon at bounding box center [633, 366] width 27 height 28
click at [568, 280] on input "d." at bounding box center [567, 276] width 1 height 7
radio input "true"
click at [625, 402] on form at bounding box center [567, 251] width 1134 height 448
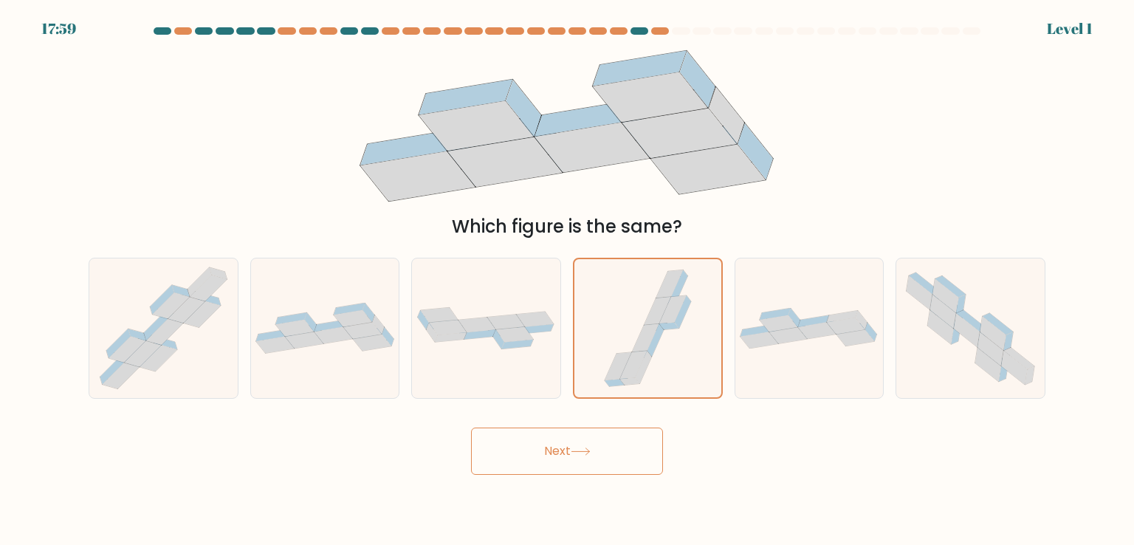
click at [614, 441] on button "Next" at bounding box center [567, 451] width 192 height 47
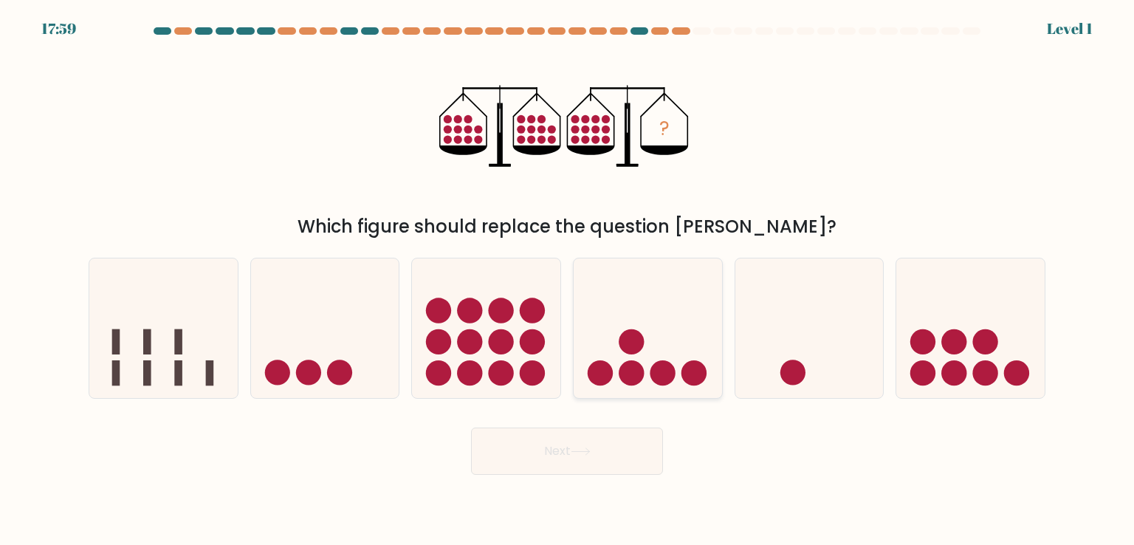
click at [639, 364] on circle at bounding box center [631, 372] width 25 height 25
click at [568, 280] on input "d." at bounding box center [567, 276] width 1 height 7
radio input "true"
click at [618, 427] on form at bounding box center [567, 251] width 1134 height 448
click at [600, 454] on button "Next" at bounding box center [567, 451] width 192 height 47
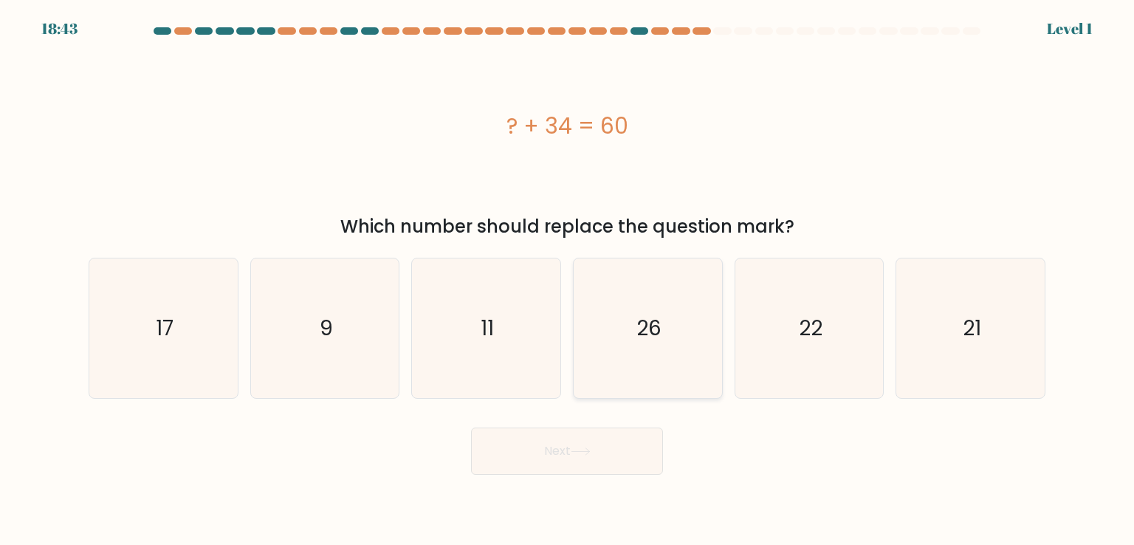
click at [641, 363] on icon "26" at bounding box center [647, 327] width 139 height 139
click at [568, 280] on input "d. 26" at bounding box center [567, 276] width 1 height 7
radio input "true"
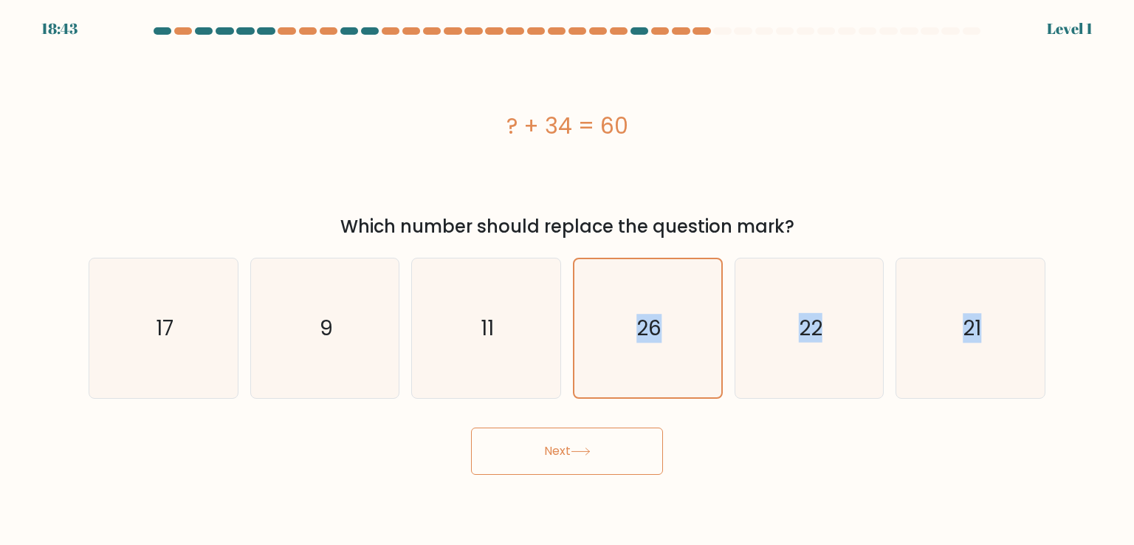
click at [614, 451] on form "a. 9" at bounding box center [567, 251] width 1134 height 448
click at [619, 450] on button "Next" at bounding box center [567, 451] width 192 height 47
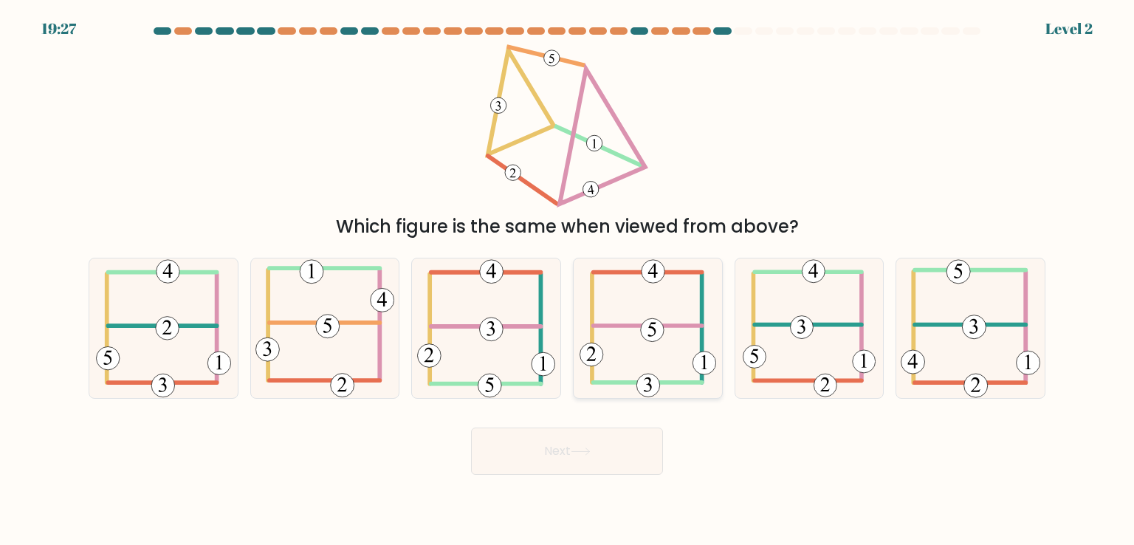
click at [662, 329] on 115 at bounding box center [651, 330] width 23 height 23
click at [568, 280] on input "d." at bounding box center [567, 276] width 1 height 7
radio input "true"
click at [621, 451] on button "Next" at bounding box center [567, 451] width 192 height 47
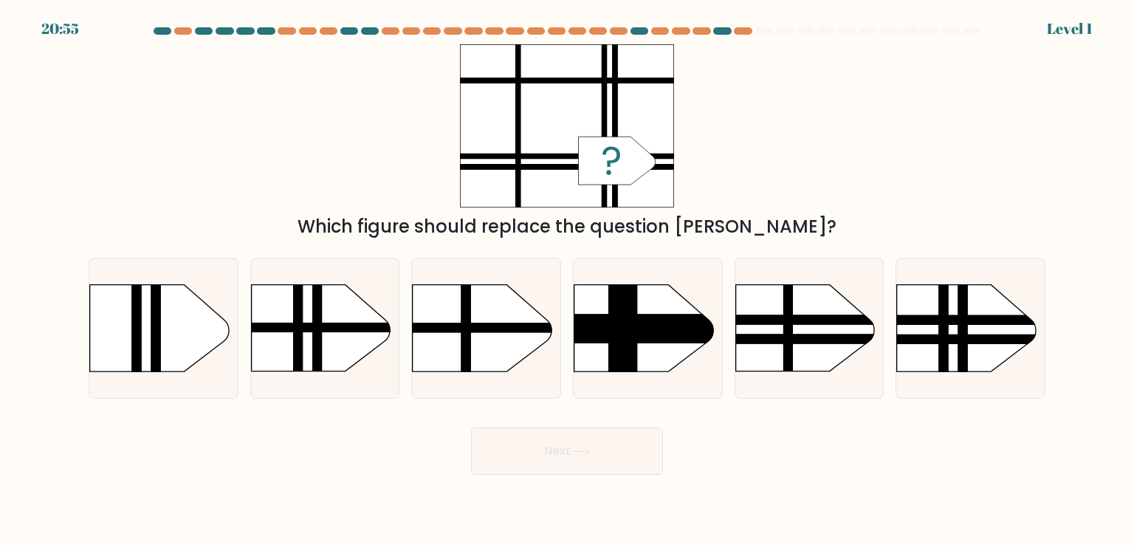
click at [645, 326] on rect at bounding box center [550, 329] width 387 height 29
click at [568, 280] on input "d." at bounding box center [567, 276] width 1 height 7
radio input "true"
click at [606, 446] on button "Next" at bounding box center [567, 451] width 192 height 47
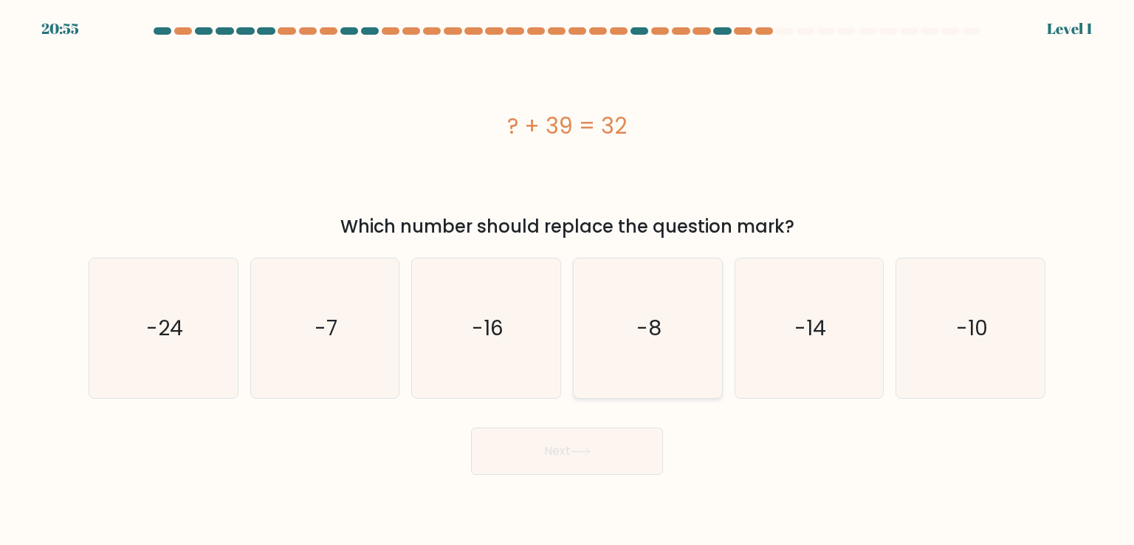
click at [622, 384] on icon "-8" at bounding box center [647, 327] width 139 height 139
click at [568, 280] on input "d. -8" at bounding box center [567, 276] width 1 height 7
radio input "true"
click at [617, 406] on form "a." at bounding box center [567, 251] width 1134 height 448
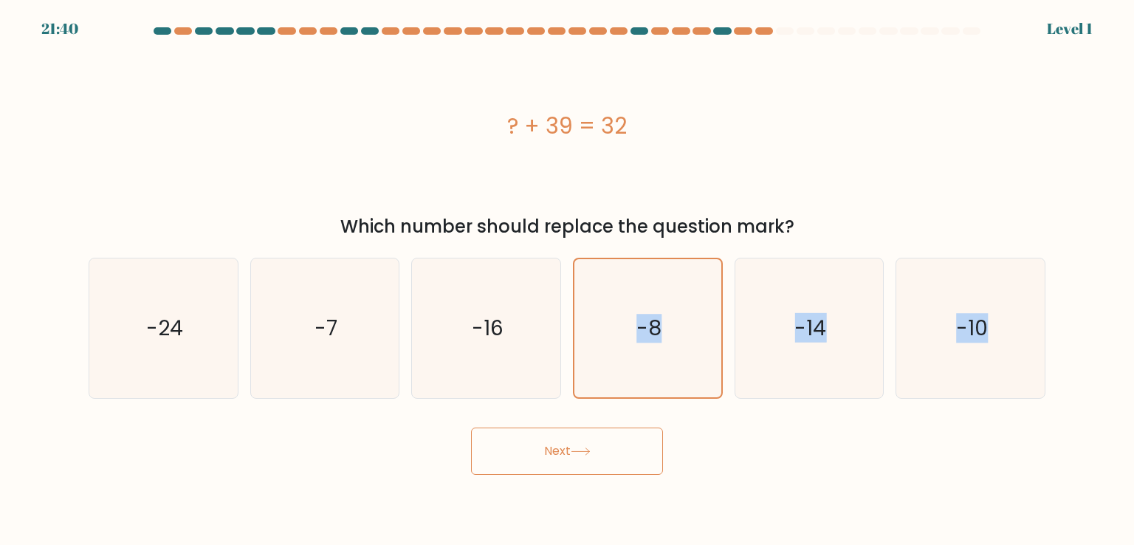
click at [590, 467] on button "Next" at bounding box center [567, 451] width 192 height 47
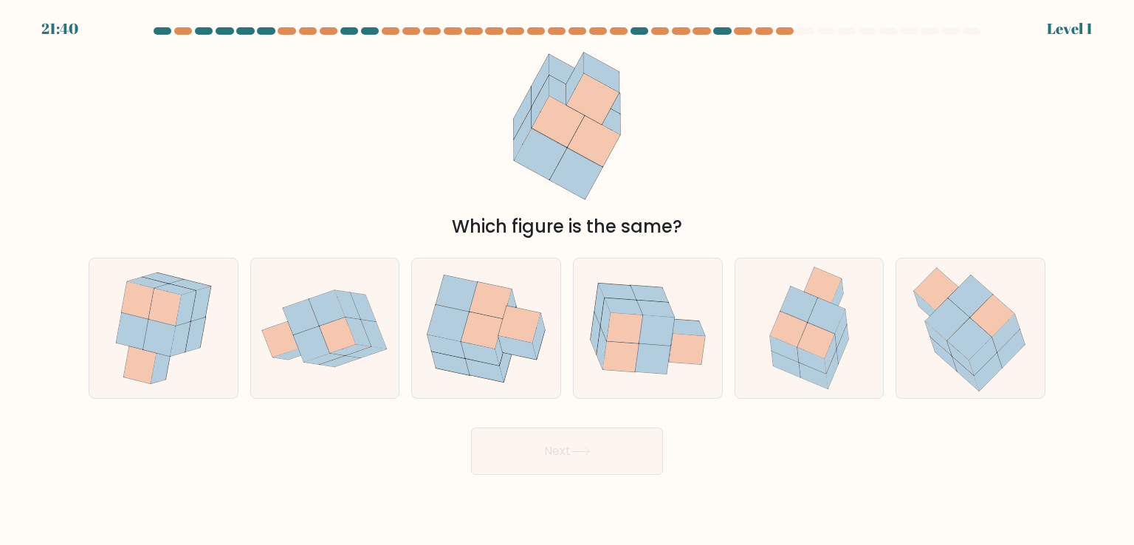
click at [643, 349] on icon at bounding box center [651, 358] width 35 height 30
click at [568, 280] on input "d." at bounding box center [567, 276] width 1 height 7
radio input "true"
click at [612, 432] on form at bounding box center [567, 251] width 1134 height 448
click at [591, 462] on body "22:24 Level 1" at bounding box center [567, 272] width 1134 height 545
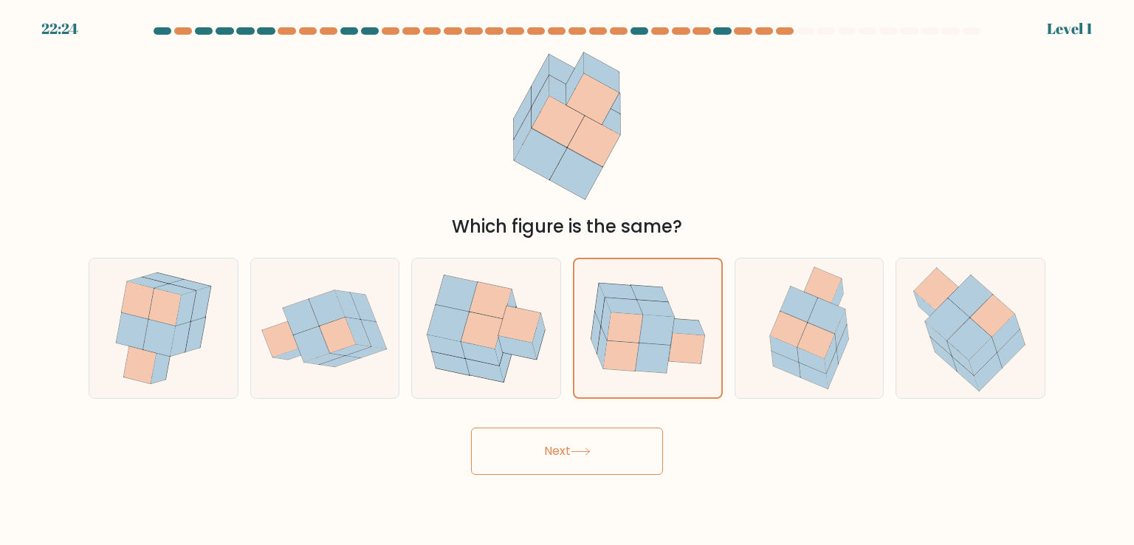
click at [614, 408] on form at bounding box center [567, 251] width 1134 height 448
click at [640, 358] on icon at bounding box center [652, 358] width 35 height 30
click at [568, 280] on input "d." at bounding box center [567, 276] width 1 height 7
click at [602, 432] on div "Next" at bounding box center [567, 446] width 975 height 58
click at [596, 445] on button "Next" at bounding box center [567, 451] width 192 height 47
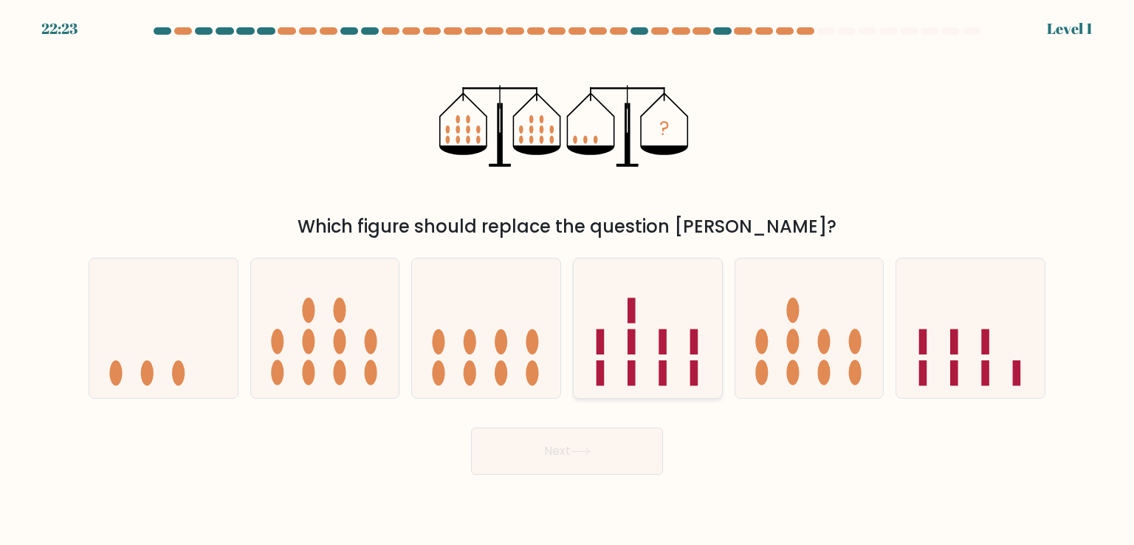
click at [637, 371] on icon at bounding box center [648, 328] width 148 height 123
click at [568, 280] on input "d." at bounding box center [567, 276] width 1 height 7
radio input "true"
click at [643, 362] on icon at bounding box center [648, 328] width 147 height 122
click at [568, 280] on input "d." at bounding box center [567, 276] width 1 height 7
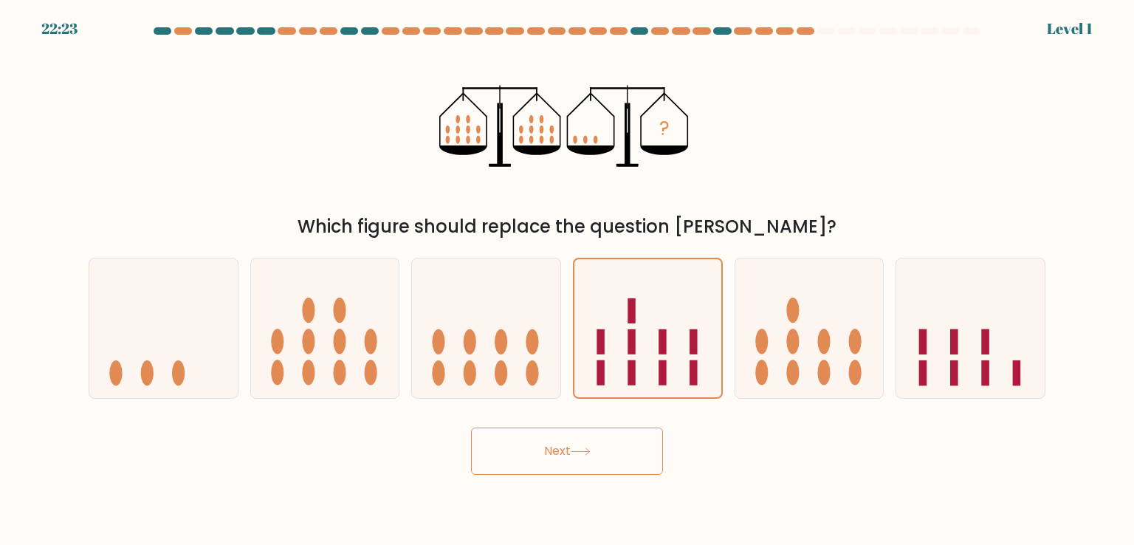
click at [614, 406] on form at bounding box center [567, 251] width 1134 height 448
click at [594, 447] on button "Next" at bounding box center [567, 451] width 192 height 47
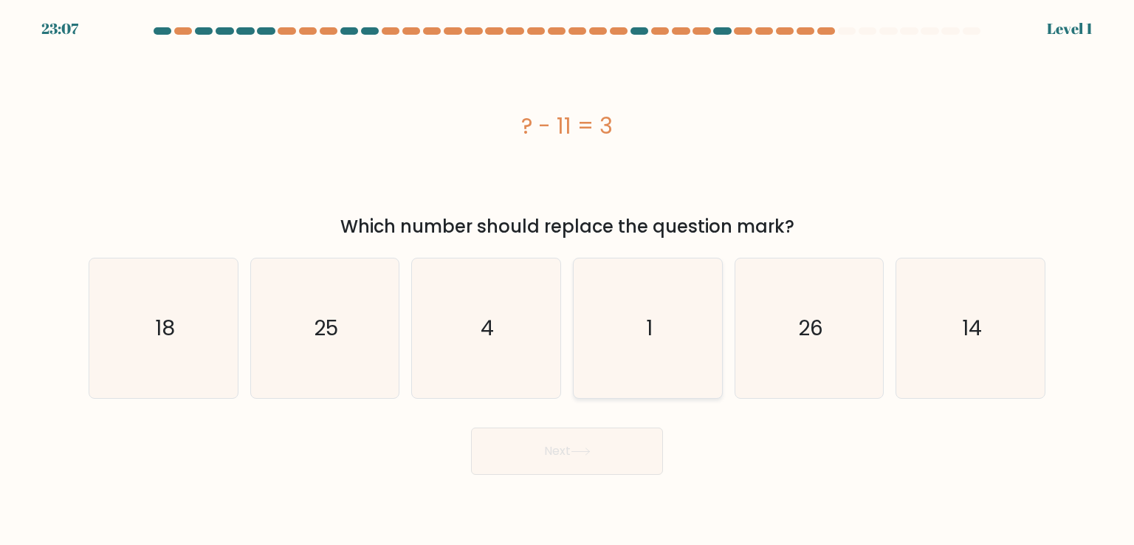
click at [618, 387] on icon "1" at bounding box center [647, 327] width 139 height 139
click at [568, 280] on input "d. 1" at bounding box center [567, 276] width 1 height 7
radio input "true"
click at [618, 392] on icon "1" at bounding box center [647, 327] width 137 height 137
click at [568, 280] on input "d. 1" at bounding box center [567, 276] width 1 height 7
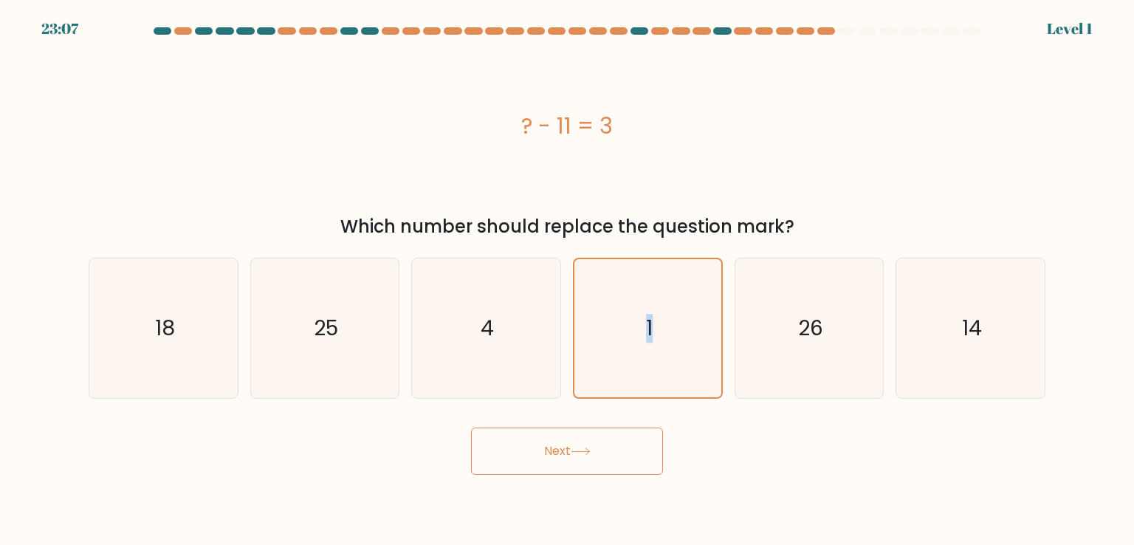
click at [597, 448] on button "Next" at bounding box center [567, 451] width 192 height 47
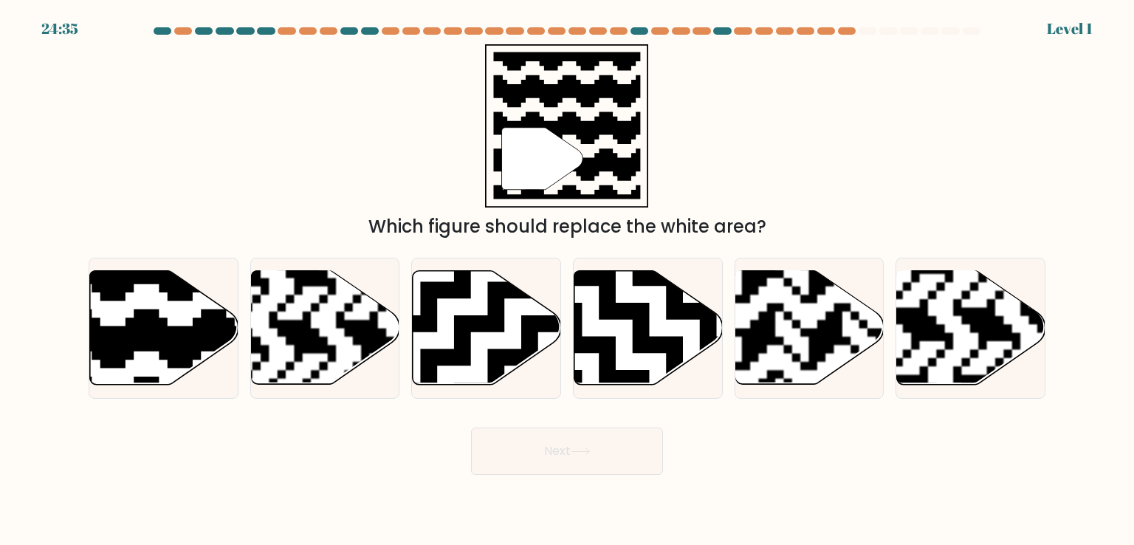
click at [606, 426] on div "Next" at bounding box center [567, 446] width 975 height 58
click at [634, 370] on icon at bounding box center [648, 328] width 148 height 116
click at [568, 280] on input "d." at bounding box center [567, 276] width 1 height 7
radio input "true"
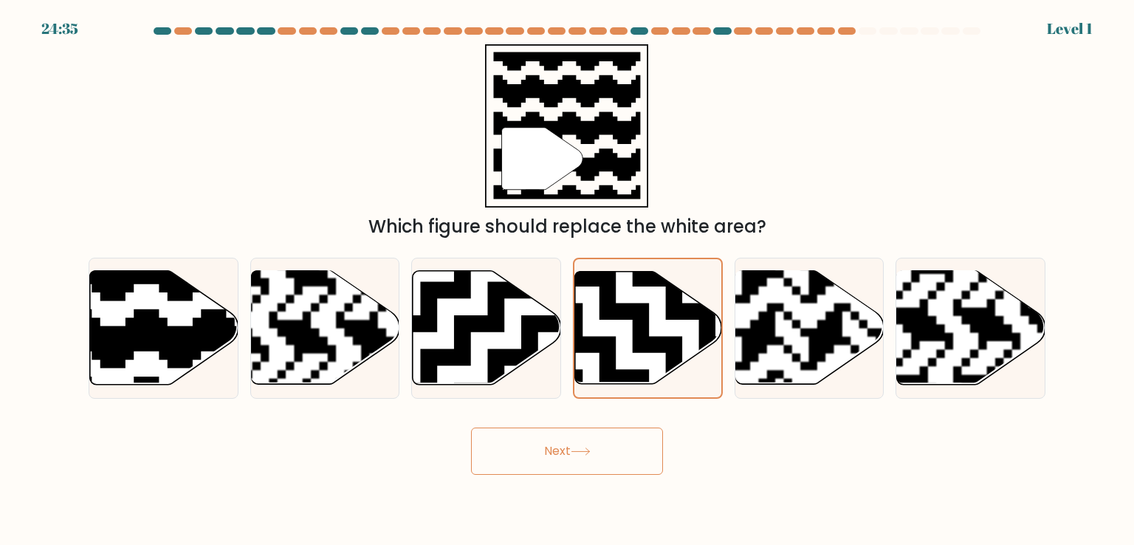
click at [629, 383] on icon at bounding box center [699, 386] width 266 height 266
click at [568, 280] on input "d." at bounding box center [567, 276] width 1 height 7
click at [612, 419] on div "Next" at bounding box center [567, 446] width 975 height 58
click at [588, 458] on button "Next" at bounding box center [567, 451] width 192 height 47
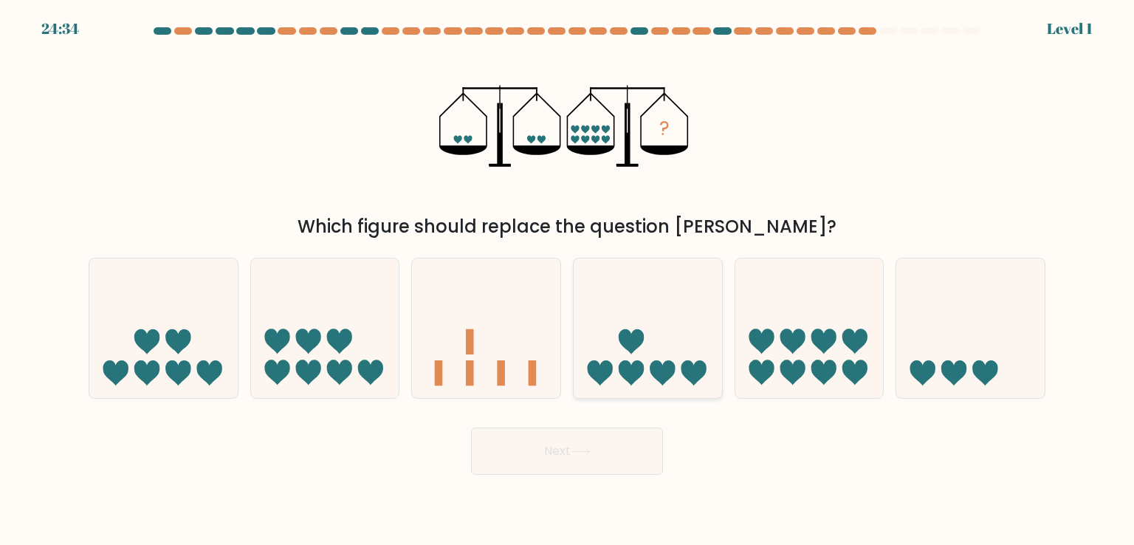
click at [631, 362] on icon at bounding box center [648, 328] width 148 height 123
click at [568, 280] on input "d." at bounding box center [567, 276] width 1 height 7
radio input "true"
click at [623, 378] on icon at bounding box center [648, 328] width 147 height 122
click at [568, 280] on input "d." at bounding box center [567, 276] width 1 height 7
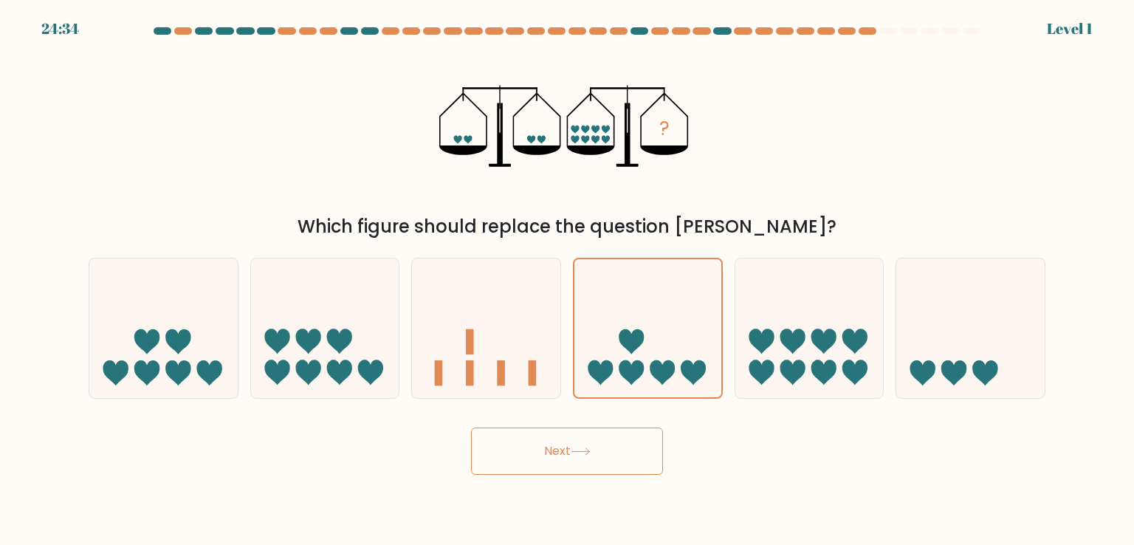
click at [575, 454] on button "Next" at bounding box center [567, 451] width 192 height 47
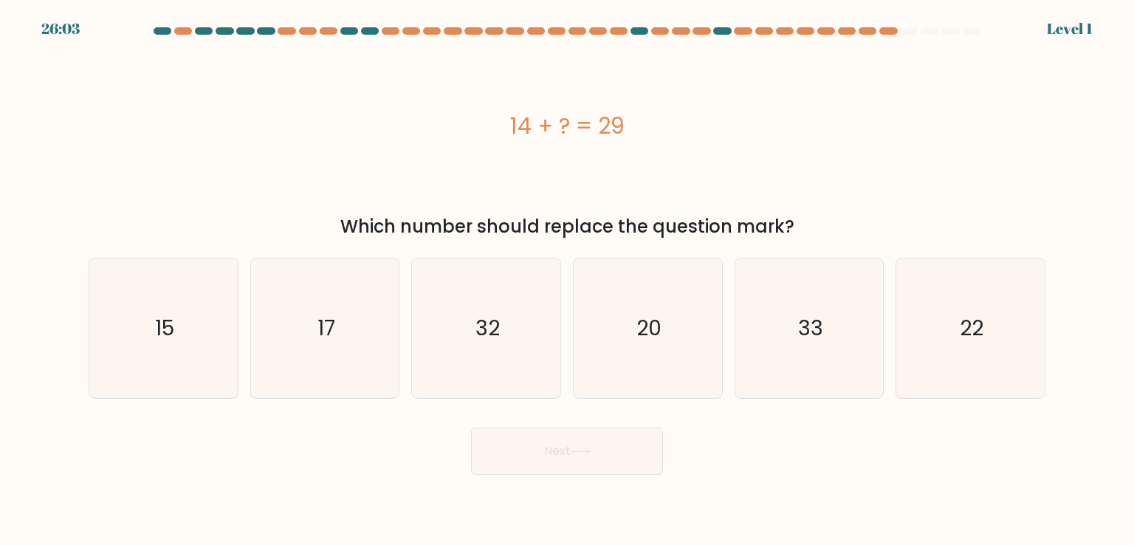
click at [576, 454] on icon at bounding box center [581, 452] width 20 height 8
click at [659, 332] on text "20" at bounding box center [649, 328] width 25 height 30
click at [568, 280] on input "d. 20" at bounding box center [567, 276] width 1 height 7
radio input "true"
click at [654, 346] on icon "20" at bounding box center [647, 327] width 137 height 137
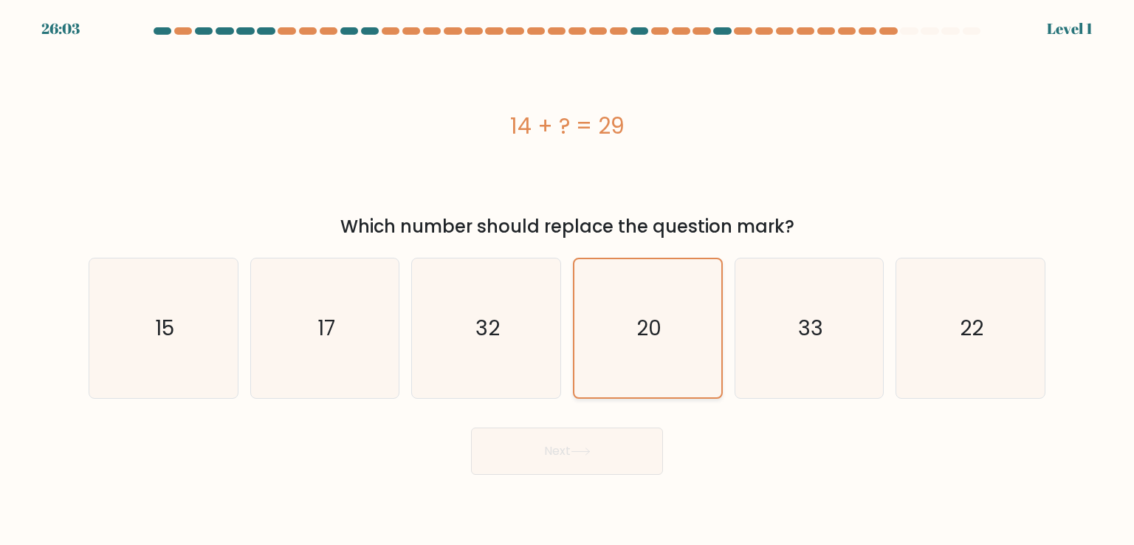
click at [568, 280] on input "d. 20" at bounding box center [567, 276] width 1 height 7
click at [612, 405] on form "a." at bounding box center [567, 251] width 1134 height 448
click at [595, 437] on button "Next" at bounding box center [567, 451] width 192 height 47
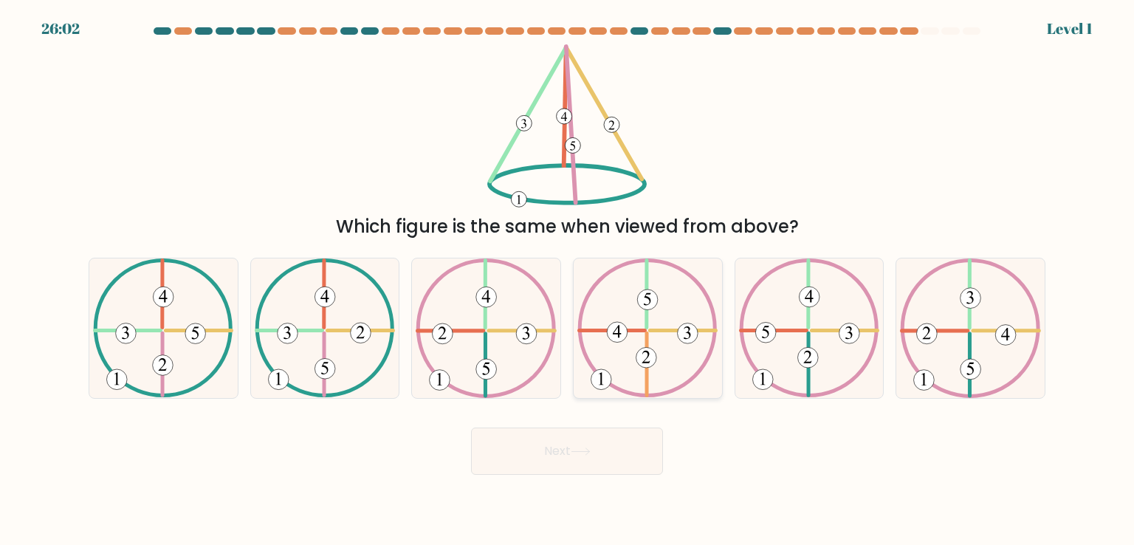
click at [649, 336] on icon at bounding box center [648, 327] width 140 height 139
click at [568, 280] on input "d." at bounding box center [567, 276] width 1 height 7
radio input "true"
click at [630, 369] on icon at bounding box center [647, 327] width 139 height 137
click at [568, 280] on input "d." at bounding box center [567, 276] width 1 height 7
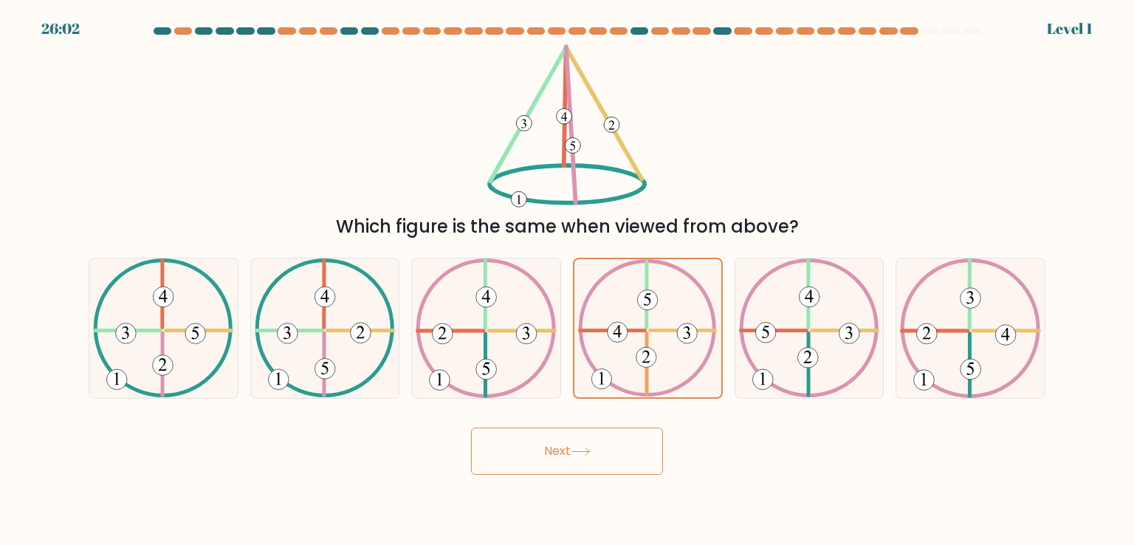
click at [589, 441] on button "Next" at bounding box center [567, 451] width 192 height 47
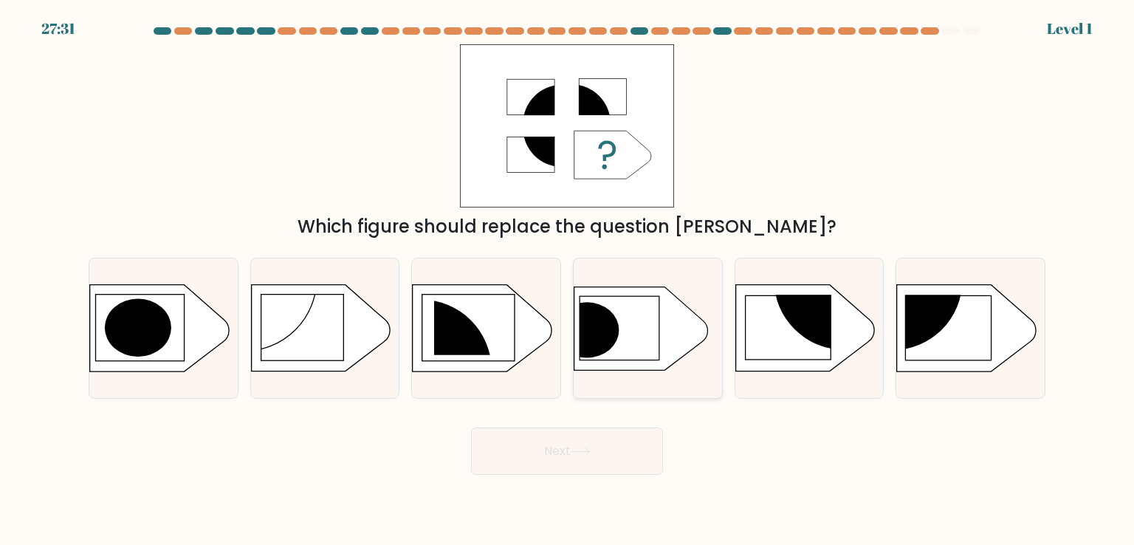
click at [615, 431] on button "Next" at bounding box center [567, 451] width 192 height 47
click at [672, 354] on icon at bounding box center [642, 328] width 134 height 83
click at [568, 280] on input "d." at bounding box center [567, 276] width 1 height 7
radio input "true"
click at [640, 390] on div at bounding box center [648, 328] width 150 height 140
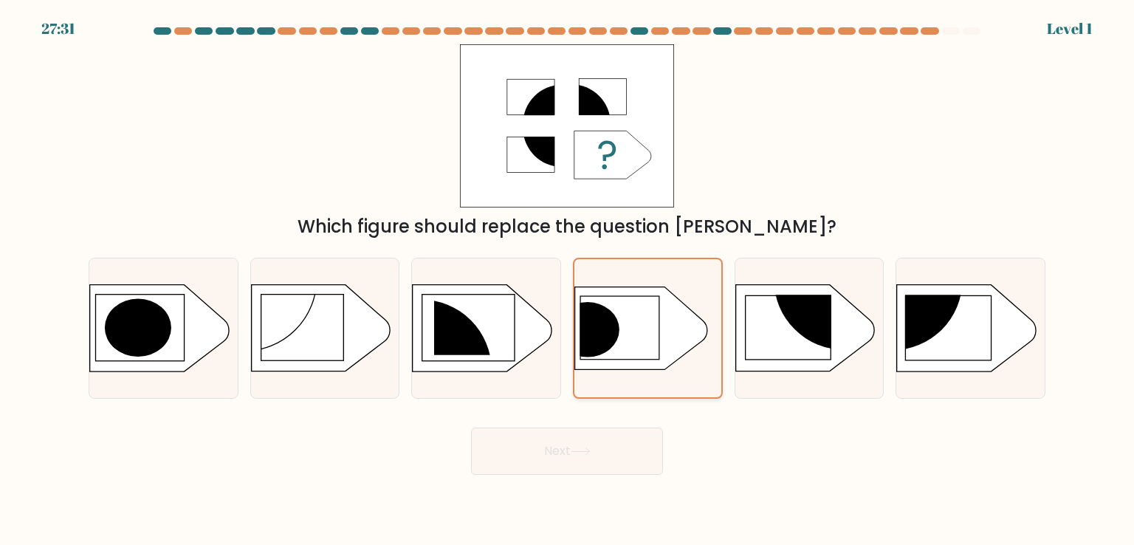
click at [568, 280] on input "d." at bounding box center [567, 276] width 1 height 7
click at [592, 447] on button "Next" at bounding box center [567, 451] width 192 height 47
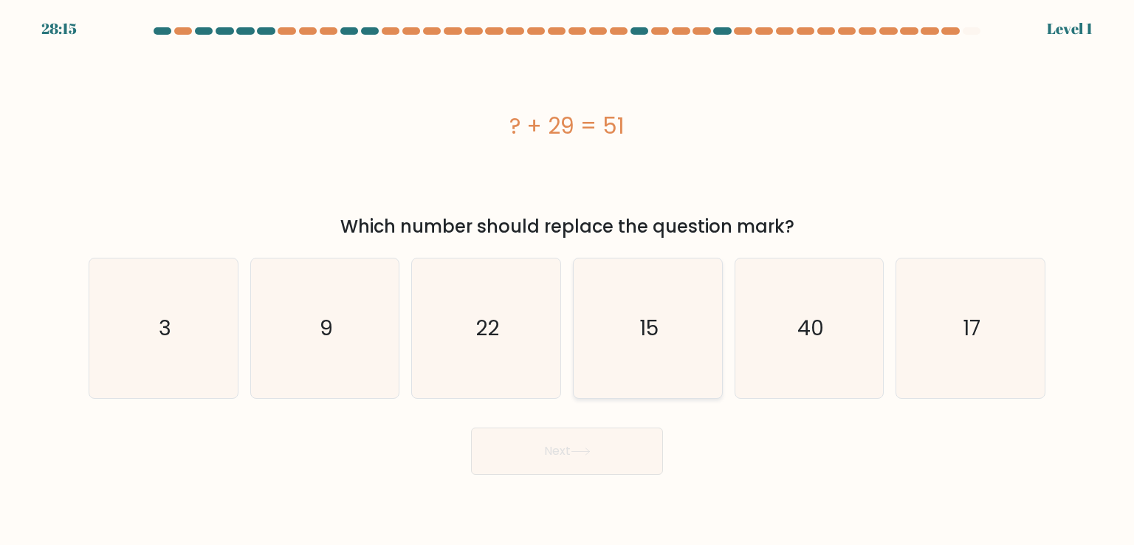
click at [639, 363] on icon "15" at bounding box center [647, 327] width 139 height 139
click at [568, 280] on input "d. 15" at bounding box center [567, 276] width 1 height 7
radio input "true"
click at [628, 391] on icon "15" at bounding box center [647, 327] width 137 height 137
click at [568, 280] on input "d. 15" at bounding box center [567, 276] width 1 height 7
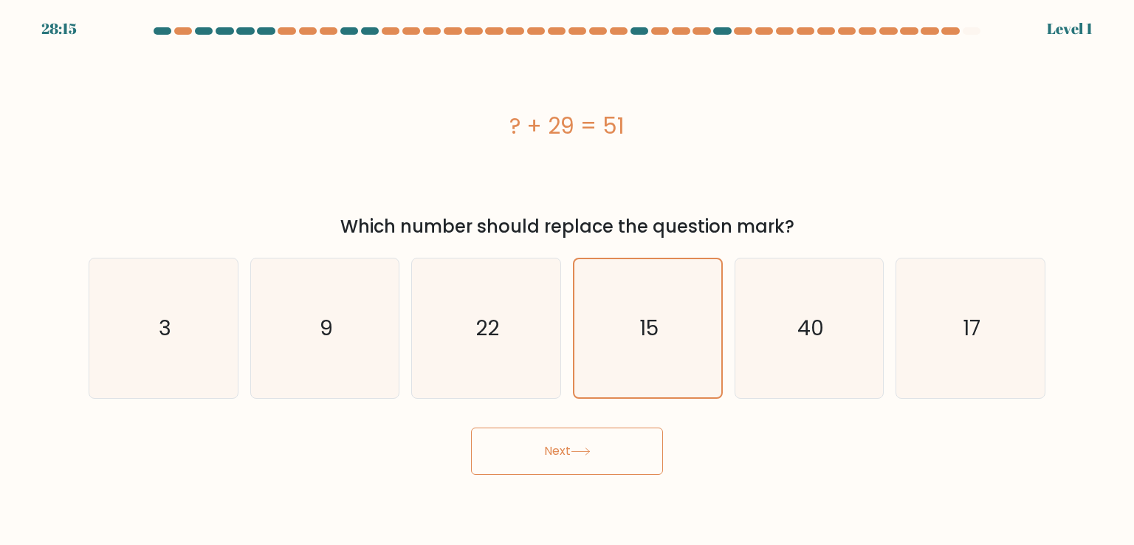
click at [589, 441] on button "Next" at bounding box center [567, 451] width 192 height 47
click at [585, 459] on button "Next" at bounding box center [567, 451] width 192 height 47
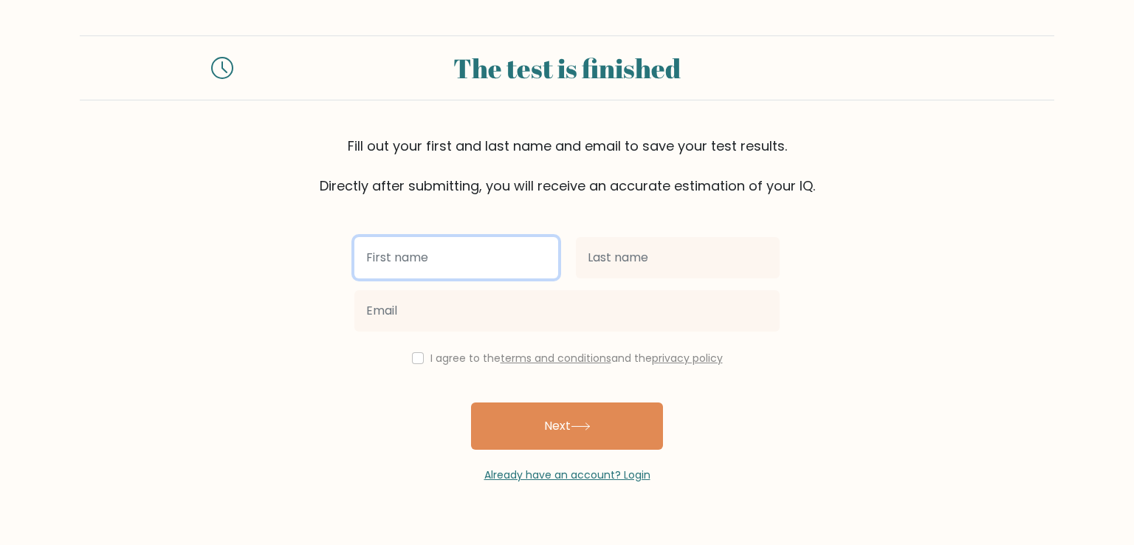
click at [530, 264] on input "text" at bounding box center [456, 257] width 204 height 41
type input "o"
type input "your"
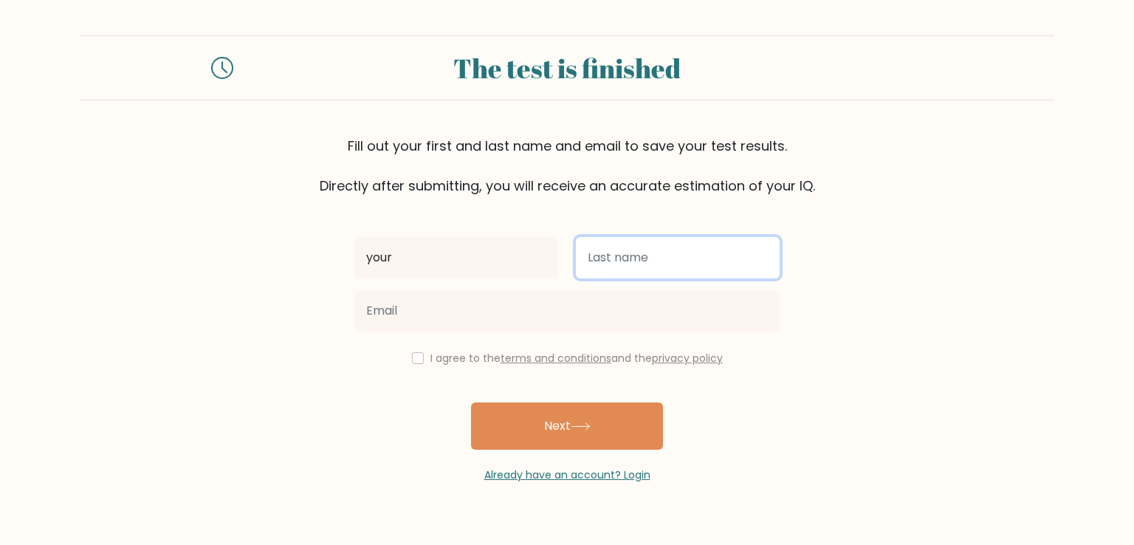
click at [657, 258] on input "text" at bounding box center [678, 257] width 204 height 41
type input "mom"
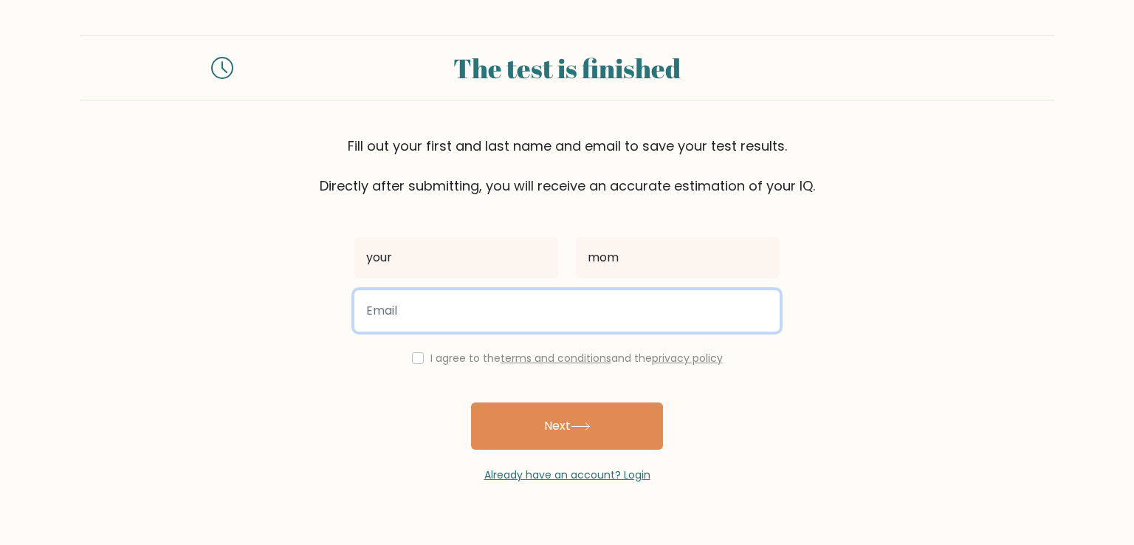
click at [565, 313] on input "email" at bounding box center [566, 310] width 425 height 41
click at [471, 402] on button "Next" at bounding box center [567, 425] width 192 height 47
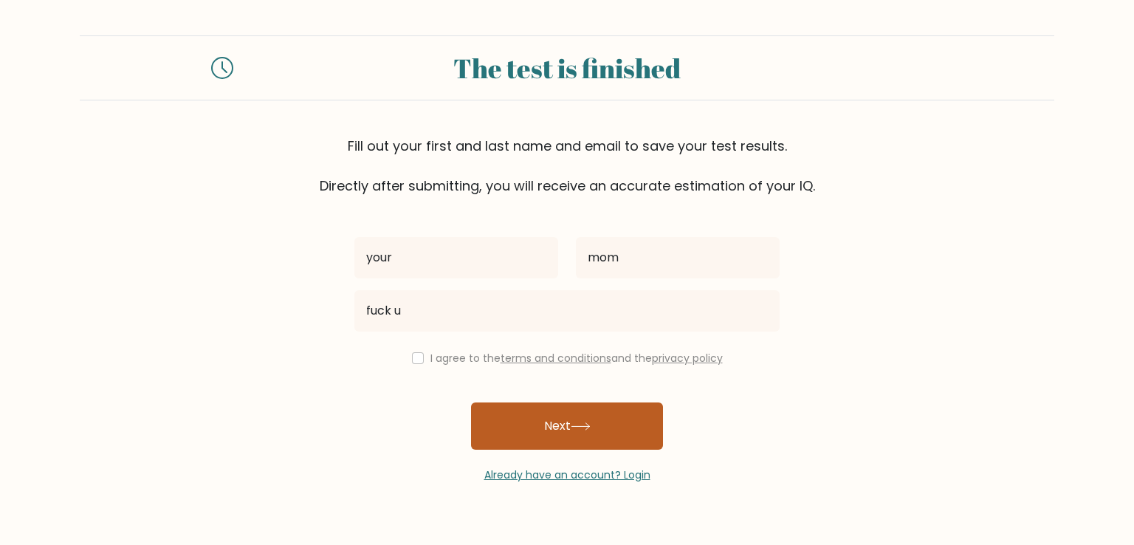
click at [604, 445] on button "Next" at bounding box center [567, 425] width 192 height 47
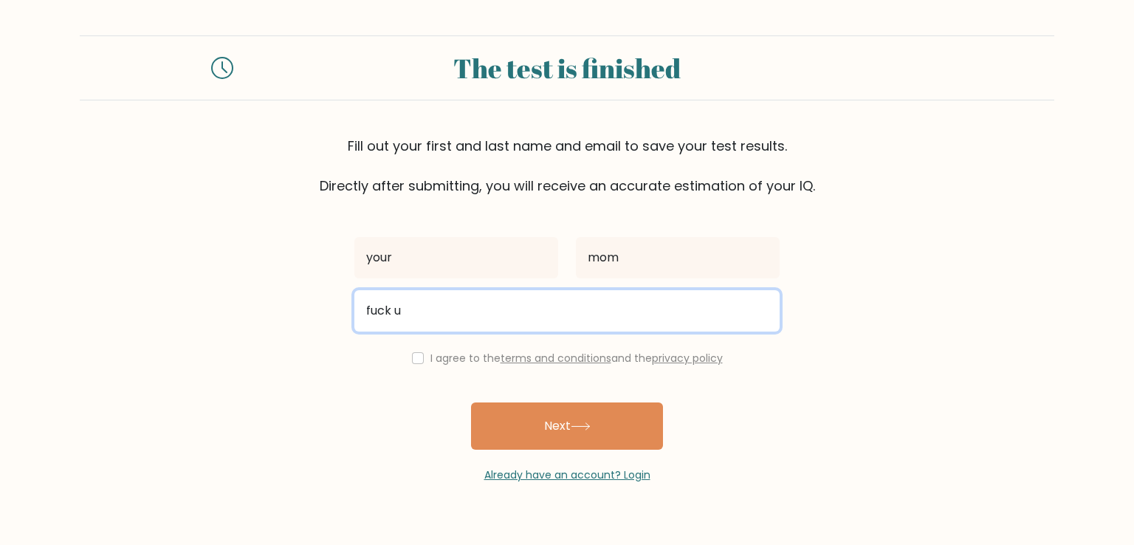
click at [548, 311] on input "fuck u" at bounding box center [566, 310] width 425 height 41
type input "f"
type input "2"
type input "Wydraigor0@gmail.com"
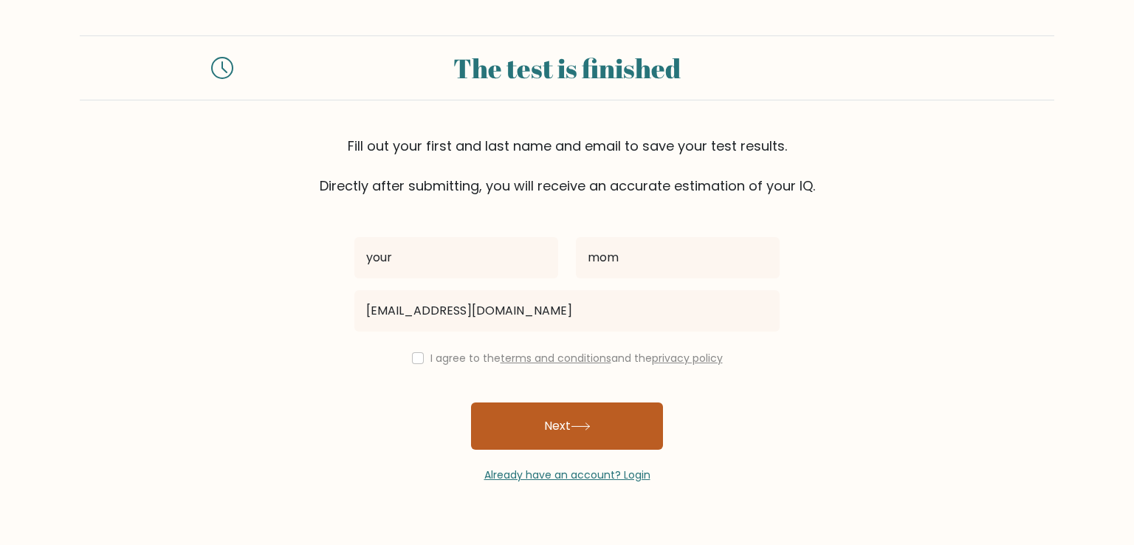
click at [558, 434] on button "Next" at bounding box center [567, 425] width 192 height 47
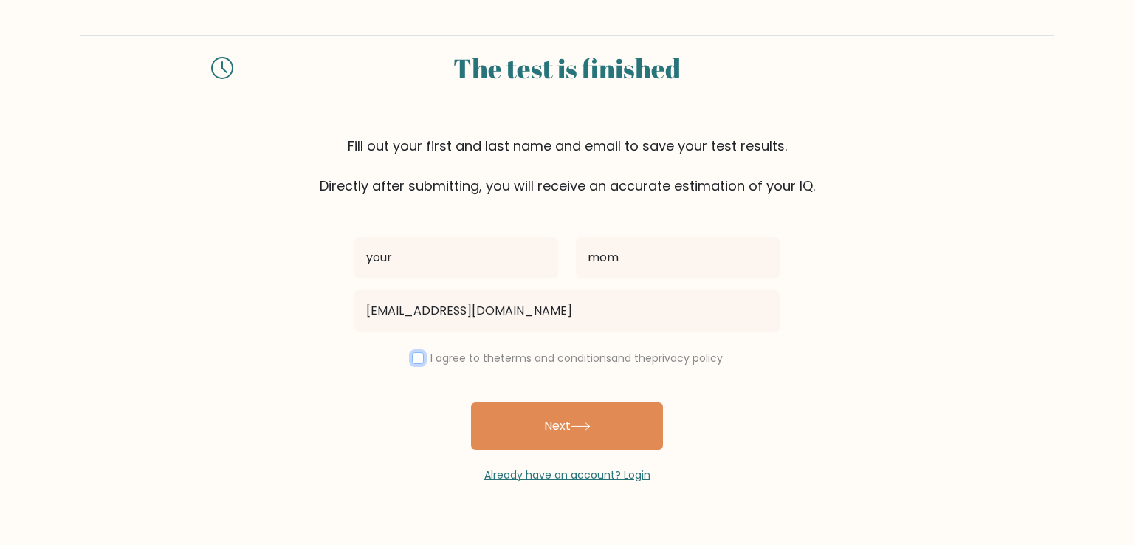
click at [417, 354] on input "checkbox" at bounding box center [418, 358] width 12 height 12
checkbox input "true"
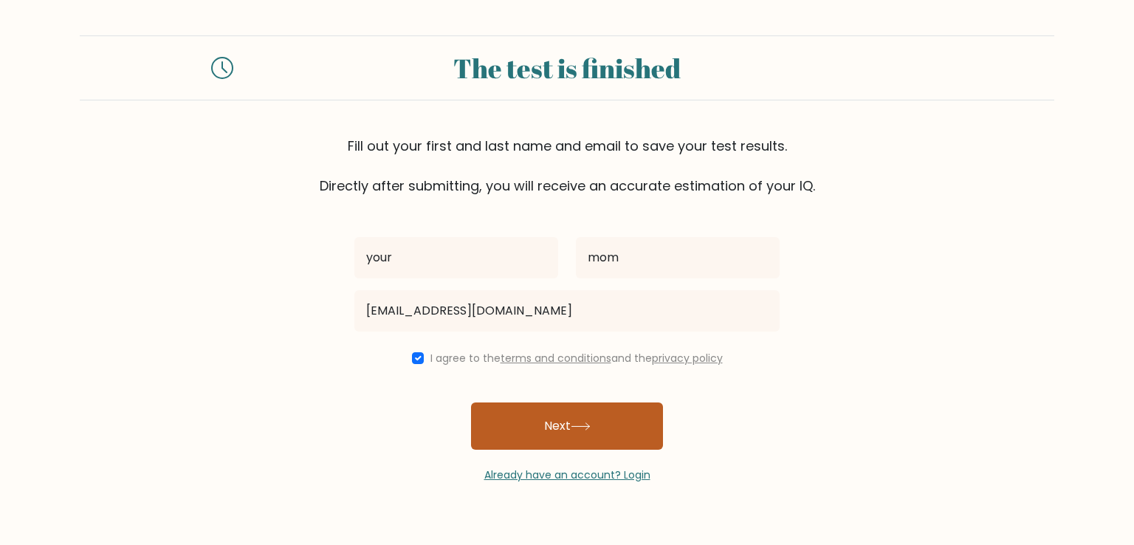
click at [599, 442] on button "Next" at bounding box center [567, 425] width 192 height 47
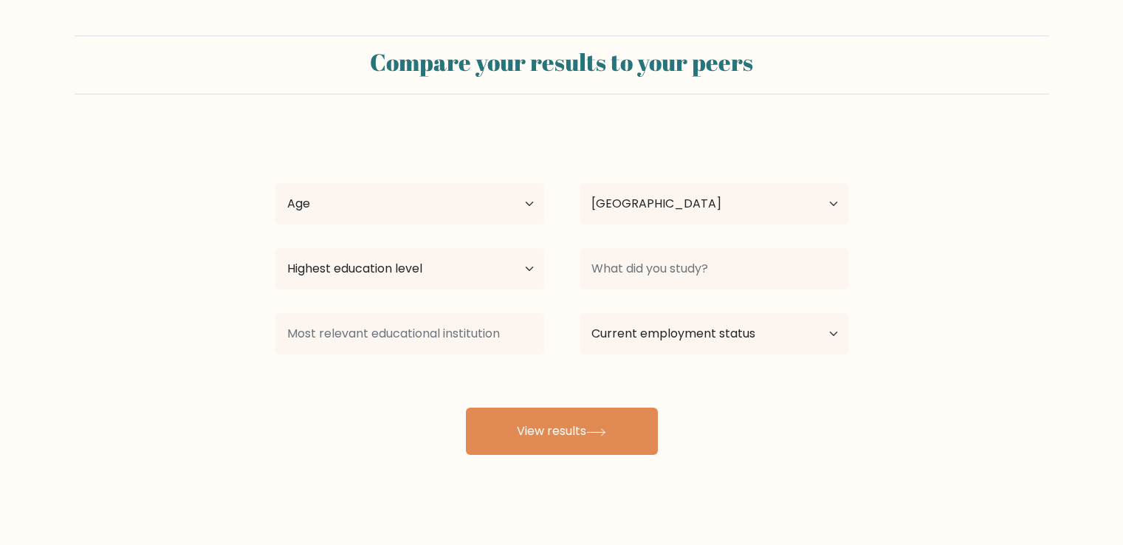
select select "BE"
click at [484, 199] on select "Age Under 18 years old 18-24 years old 25-34 years old 35-44 years old 45-54 ye…" at bounding box center [409, 203] width 269 height 41
select select "25_34"
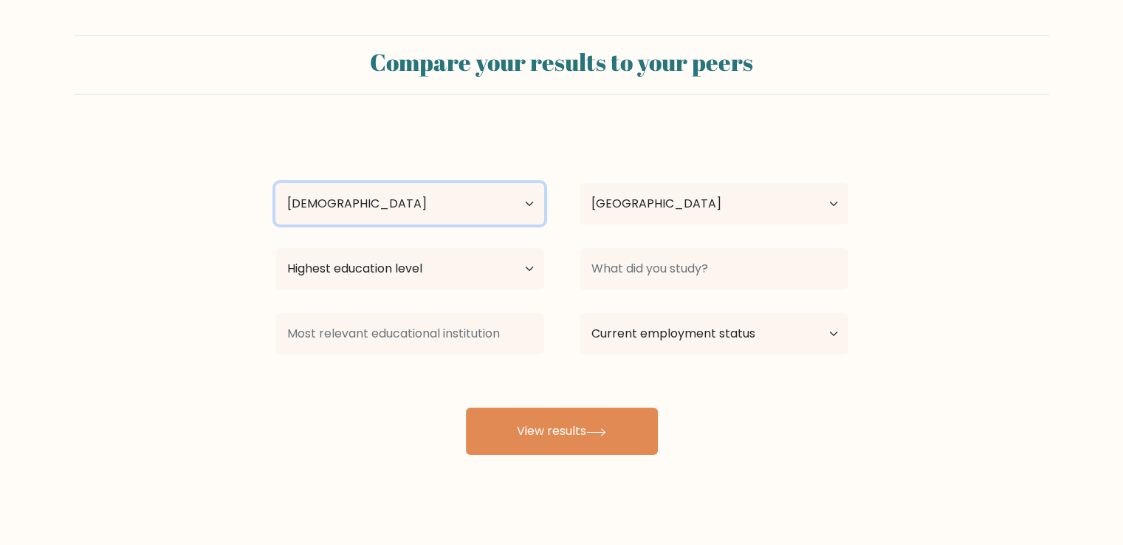
click at [275, 183] on select "Age Under 18 years old 18-24 years old 25-34 years old 35-44 years old 45-54 ye…" at bounding box center [409, 203] width 269 height 41
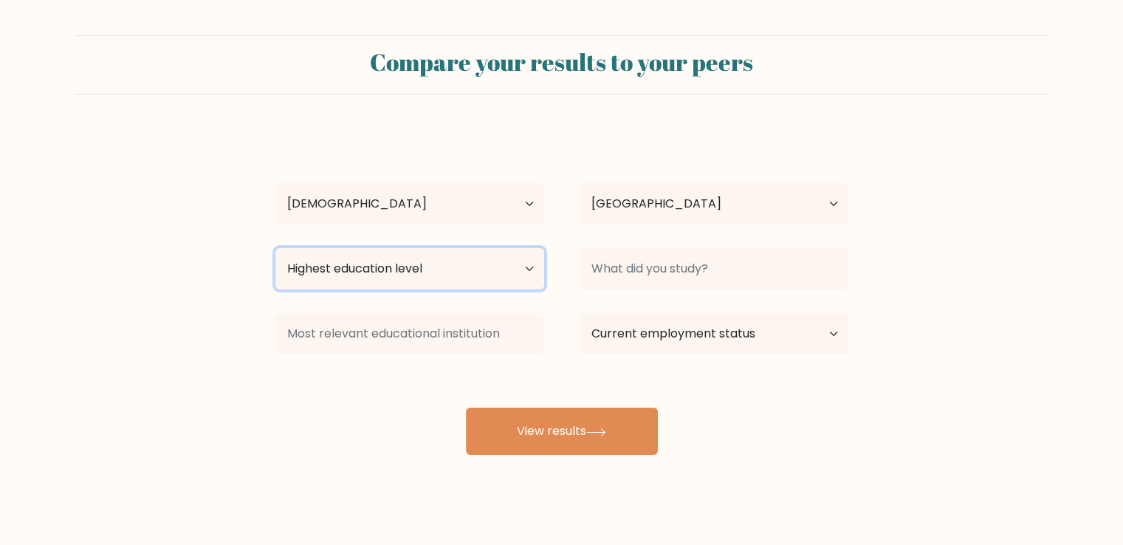
click at [473, 270] on select "Highest education level No schooling Primary Lower Secondary Upper Secondary Oc…" at bounding box center [409, 268] width 269 height 41
click at [693, 404] on div "your mom Age Under 18 years old 18-24 years old 25-34 years old 35-44 years old…" at bounding box center [562, 292] width 591 height 325
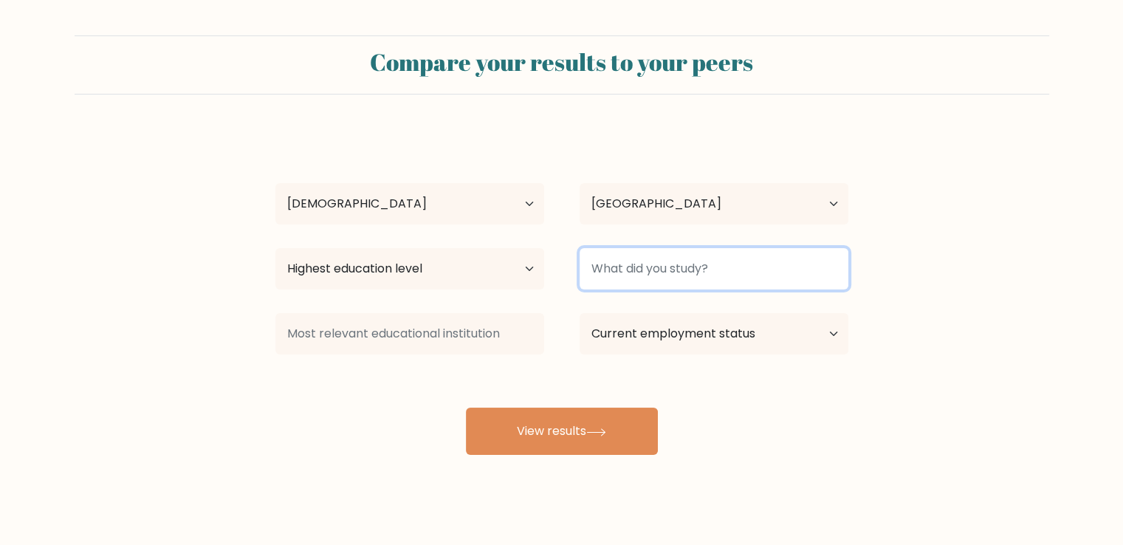
click at [721, 287] on input at bounding box center [714, 268] width 269 height 41
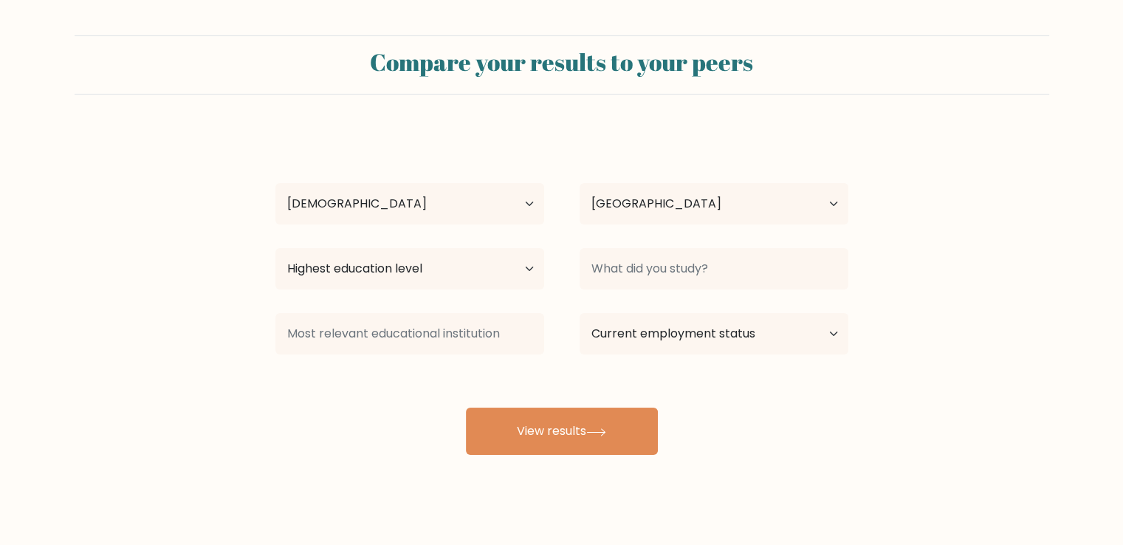
click at [747, 391] on div "your mom Age Under 18 years old 18-24 years old 25-34 years old 35-44 years old…" at bounding box center [562, 292] width 591 height 325
drag, startPoint x: 637, startPoint y: 335, endPoint x: 647, endPoint y: 346, distance: 15.2
click at [637, 335] on select "Current employment status Employed Student Retired Other / prefer not to answer" at bounding box center [714, 333] width 269 height 41
select select "student"
click at [580, 313] on select "Current employment status Employed Student Retired Other / prefer not to answer" at bounding box center [714, 333] width 269 height 41
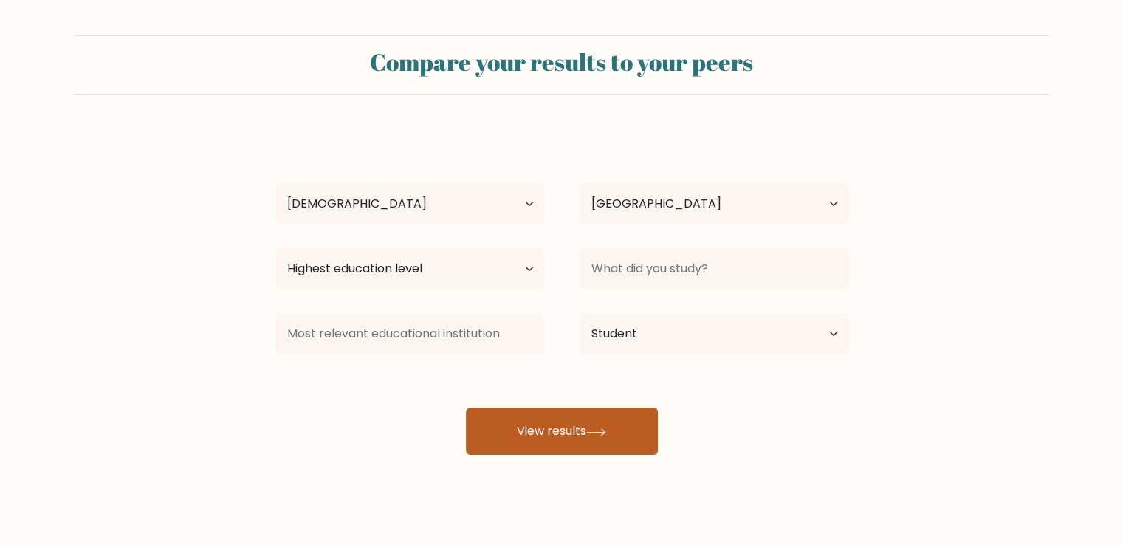
click at [561, 430] on button "View results" at bounding box center [562, 431] width 192 height 47
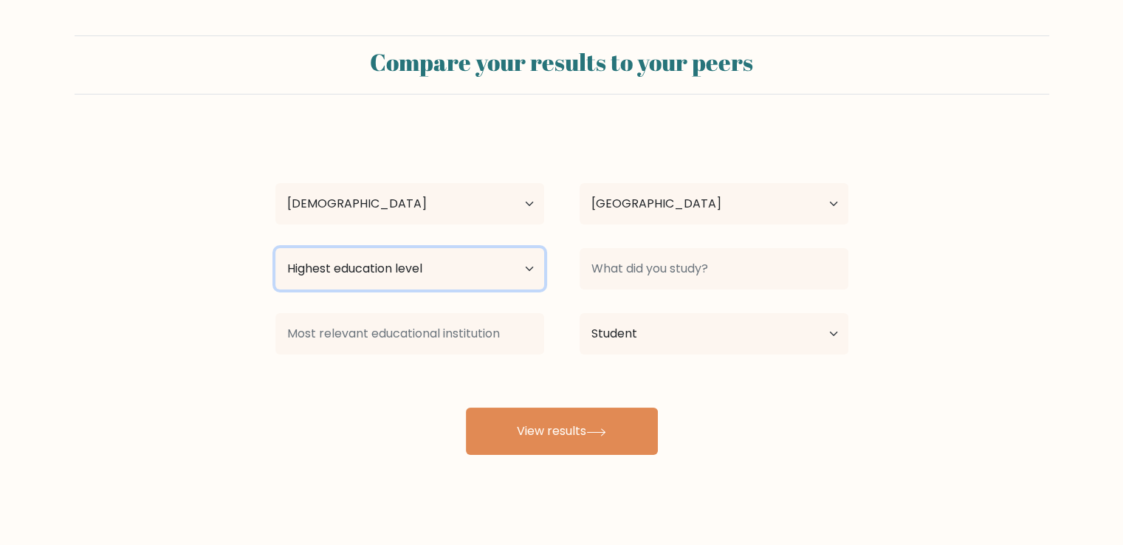
click at [479, 266] on select "Highest education level No schooling Primary Lower Secondary Upper Secondary Oc…" at bounding box center [409, 268] width 269 height 41
select select "lower_secondary"
click at [275, 248] on select "Highest education level No schooling Primary Lower Secondary Upper Secondary Oc…" at bounding box center [409, 268] width 269 height 41
click at [571, 404] on div "your mom Age Under 18 years old 18-24 years old 25-34 years old 35-44 years old…" at bounding box center [562, 292] width 591 height 325
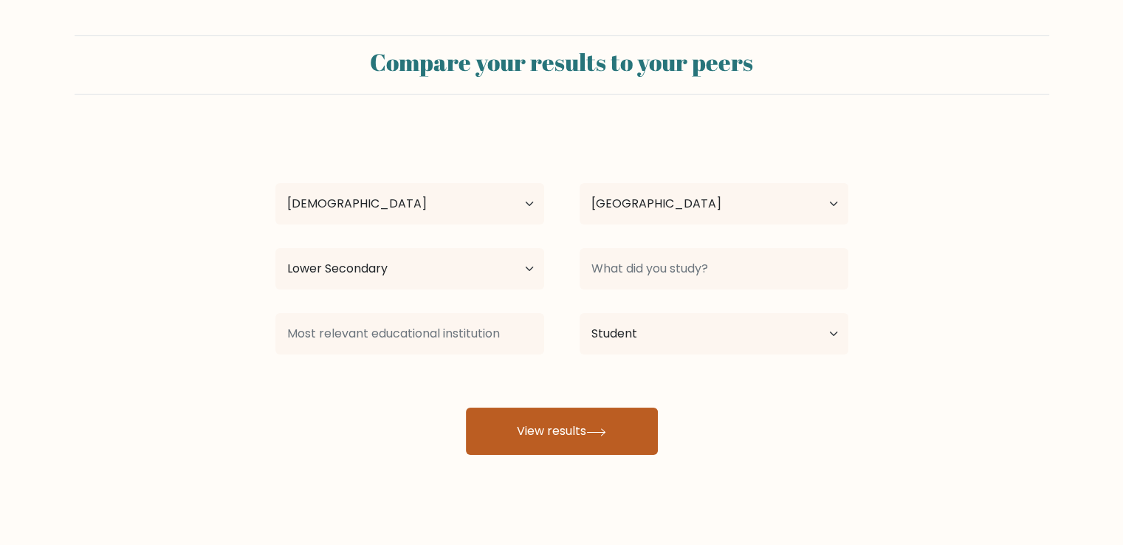
click at [576, 433] on button "View results" at bounding box center [562, 431] width 192 height 47
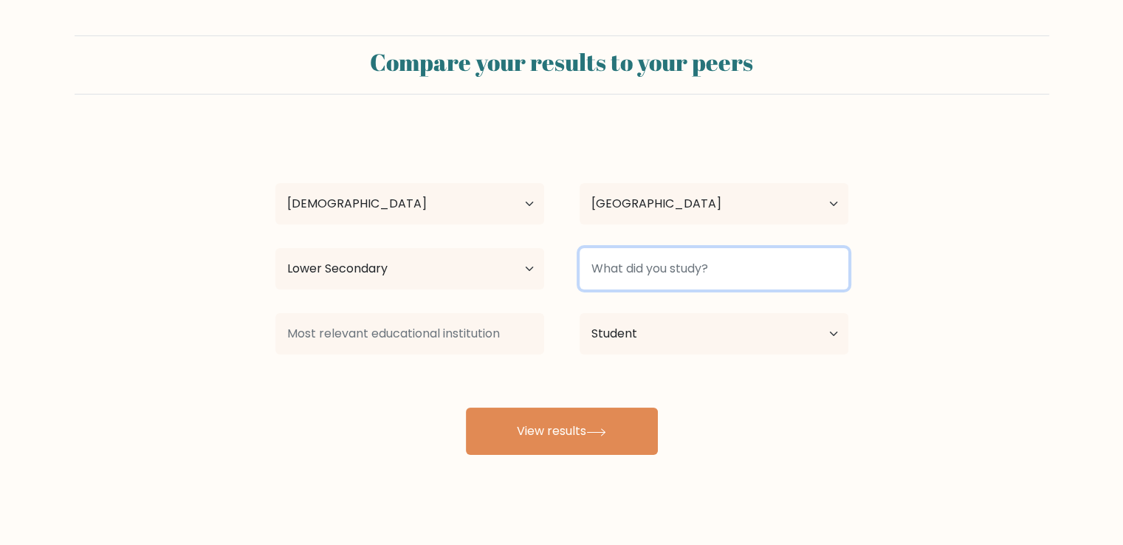
click at [669, 281] on input at bounding box center [714, 268] width 269 height 41
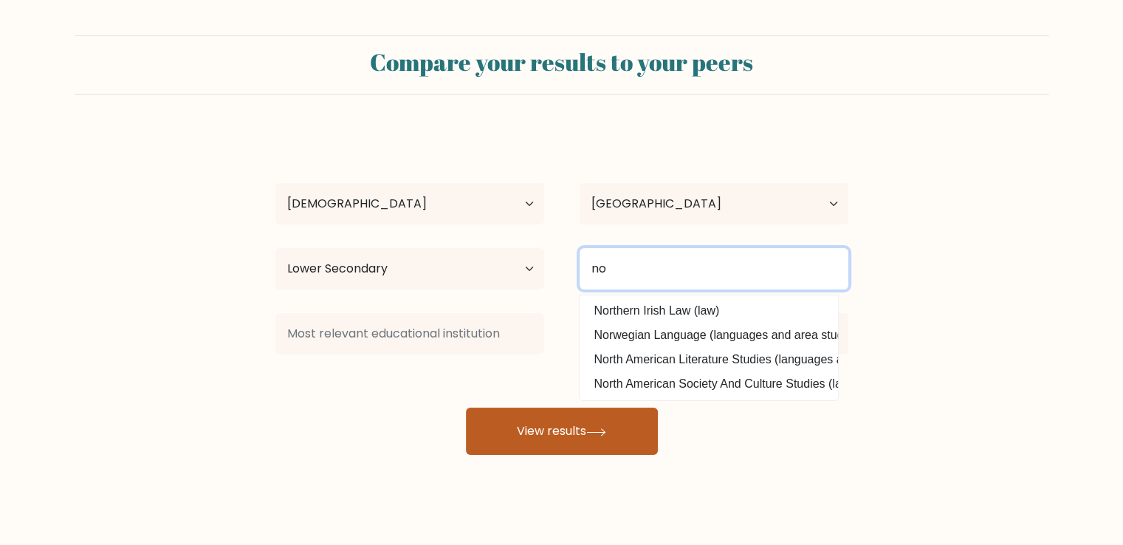
type input "no"
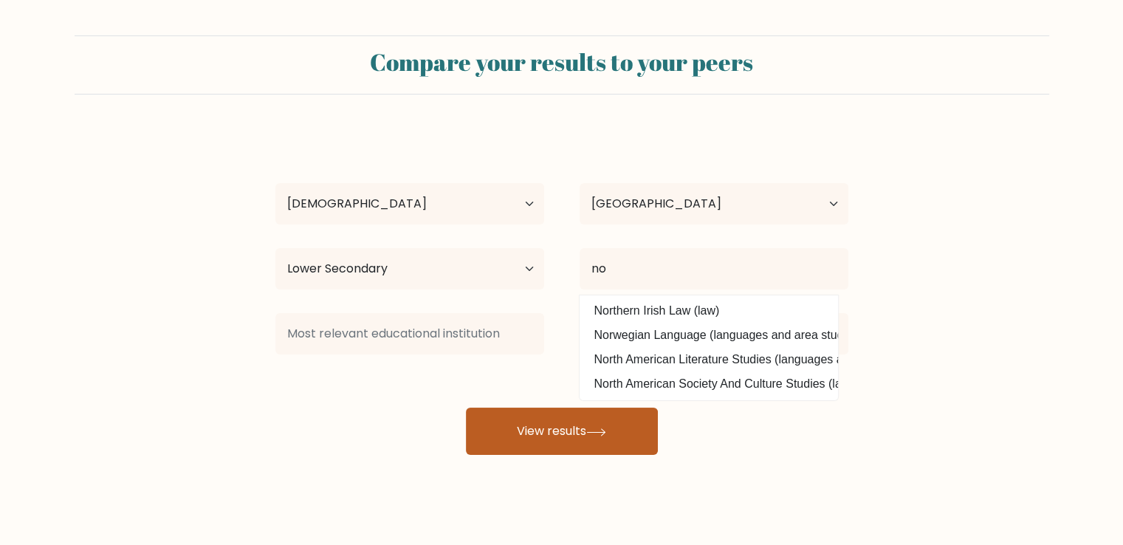
click at [572, 422] on button "View results" at bounding box center [562, 431] width 192 height 47
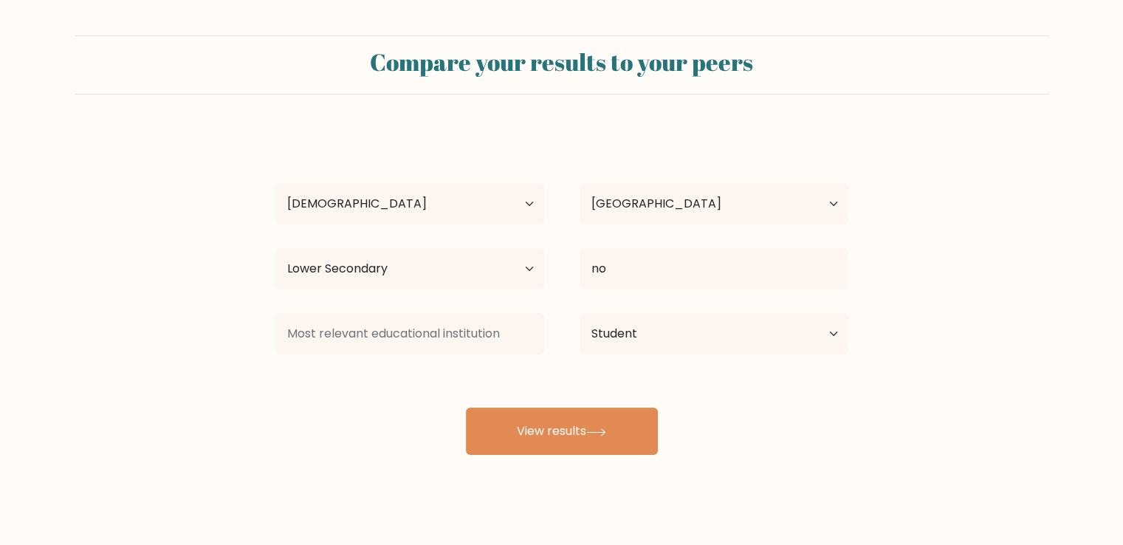
drag, startPoint x: 475, startPoint y: 302, endPoint x: 474, endPoint y: 326, distance: 23.6
click at [474, 303] on div "your mom Age Under 18 years old 18-24 years old 25-34 years old 35-44 years old…" at bounding box center [562, 292] width 591 height 325
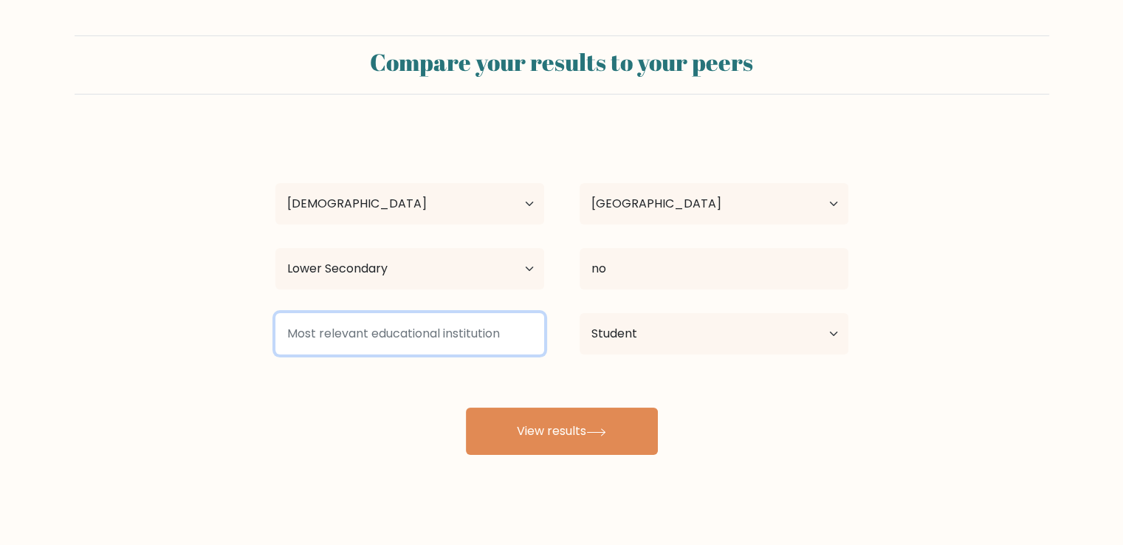
click at [479, 334] on input at bounding box center [409, 333] width 269 height 41
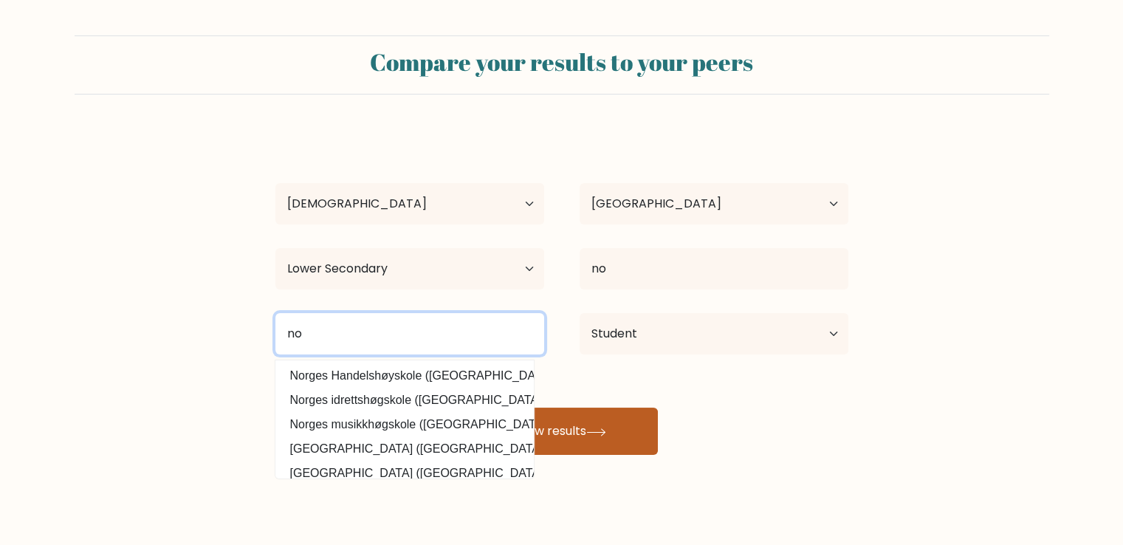
type input "no"
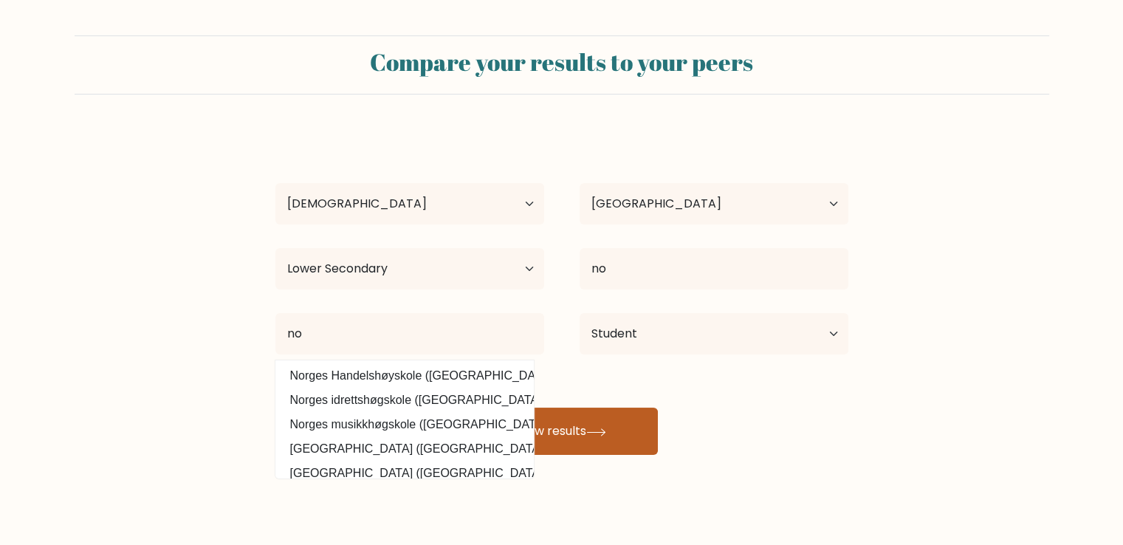
click at [553, 422] on button "View results" at bounding box center [562, 431] width 192 height 47
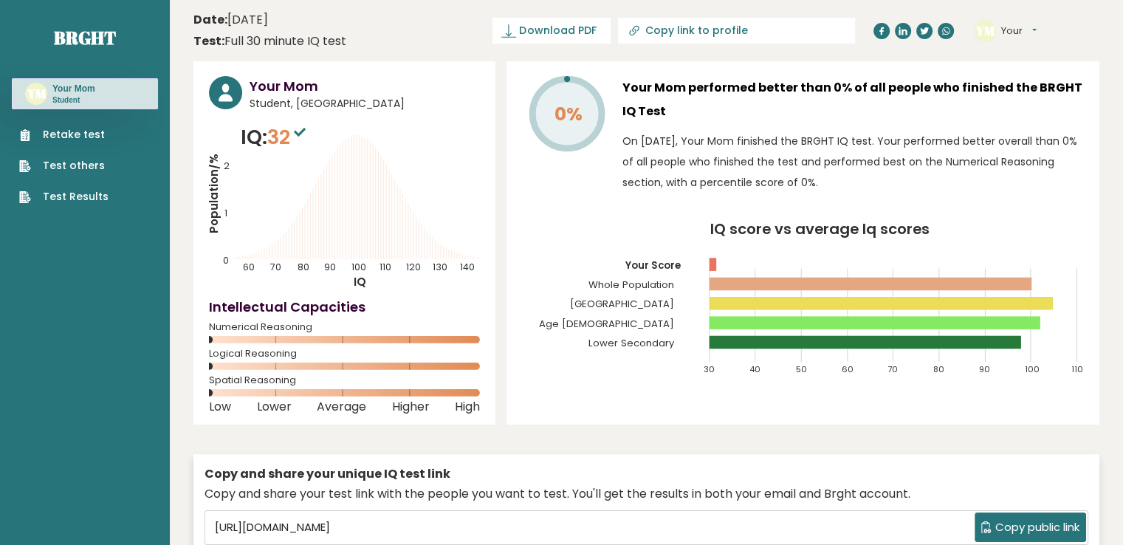
click at [1044, 31] on div "YM Your Dashboard Profile Settings Logout" at bounding box center [1037, 31] width 126 height 30
click at [1041, 31] on div "YM Your Dashboard Profile Settings Logout" at bounding box center [1037, 31] width 126 height 30
click at [1037, 29] on button "Your" at bounding box center [1018, 31] width 35 height 15
click at [1031, 76] on link "Profile" at bounding box center [1039, 74] width 75 height 21
click at [1044, 33] on div "YM Your Dashboard Profile Settings Logout" at bounding box center [1037, 31] width 126 height 30
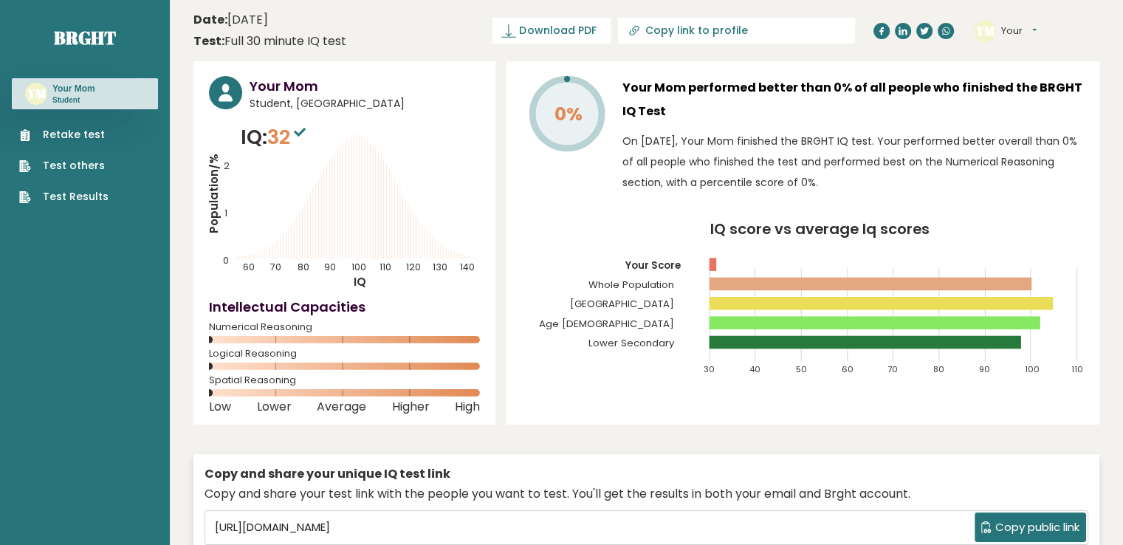
click at [1037, 31] on button "Your" at bounding box center [1018, 31] width 35 height 15
click at [1024, 114] on link "Logout" at bounding box center [1039, 115] width 75 height 21
